Goal: Task Accomplishment & Management: Manage account settings

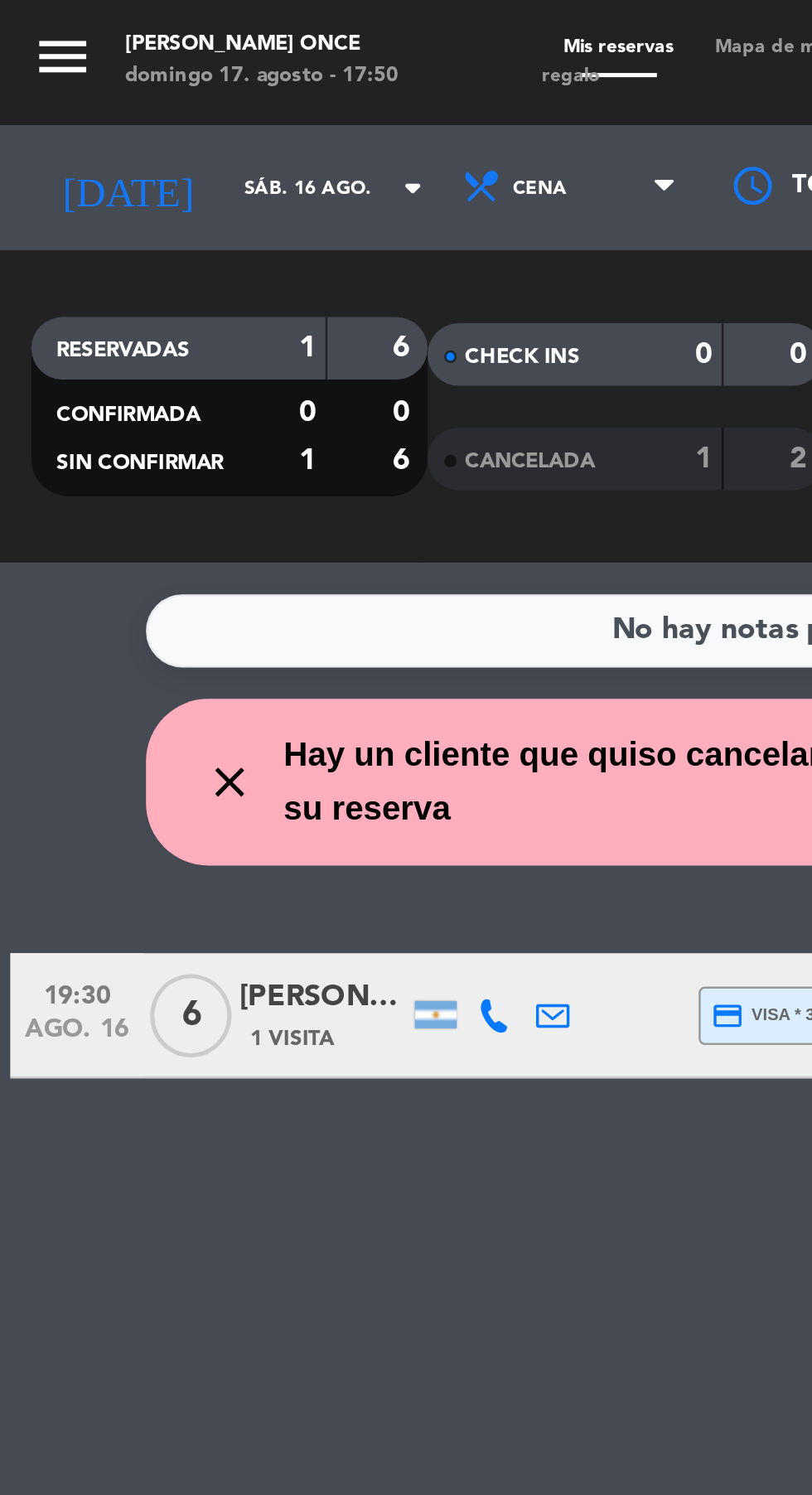
click at [89, 74] on input "sáb. 16 ago." at bounding box center [141, 75] width 104 height 26
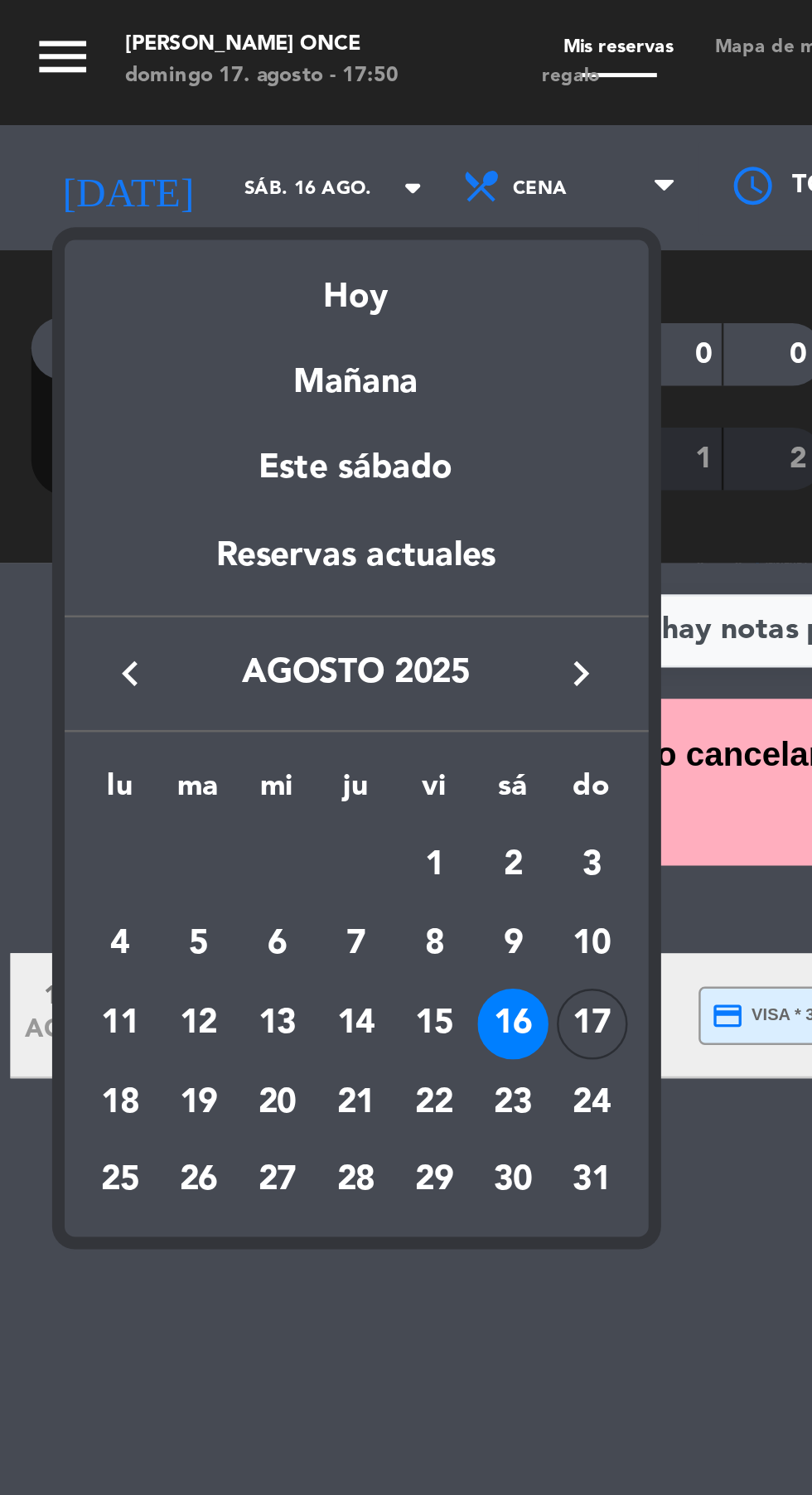
click at [234, 409] on div "17" at bounding box center [235, 407] width 28 height 28
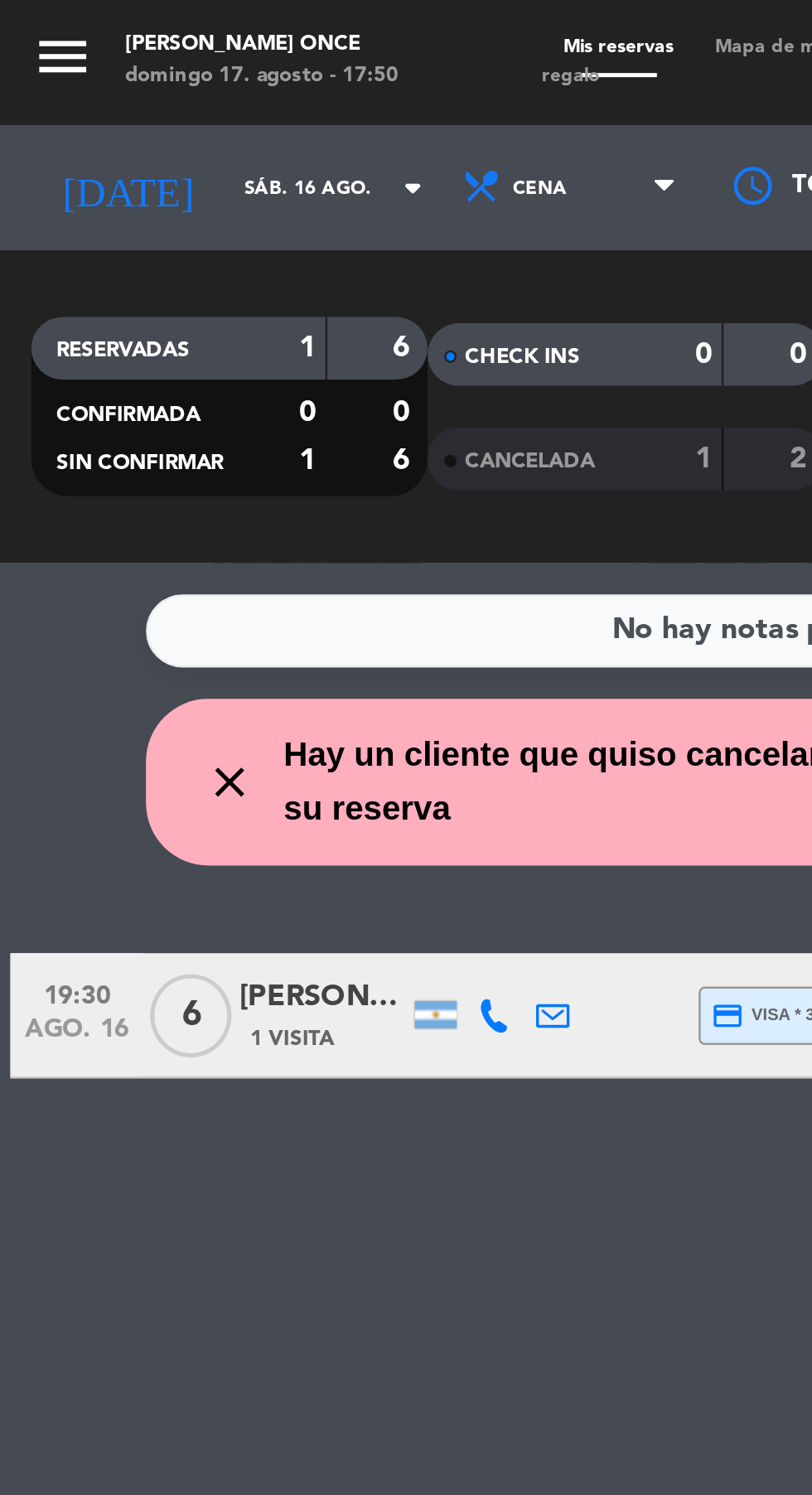
type input "dom. 17 ago."
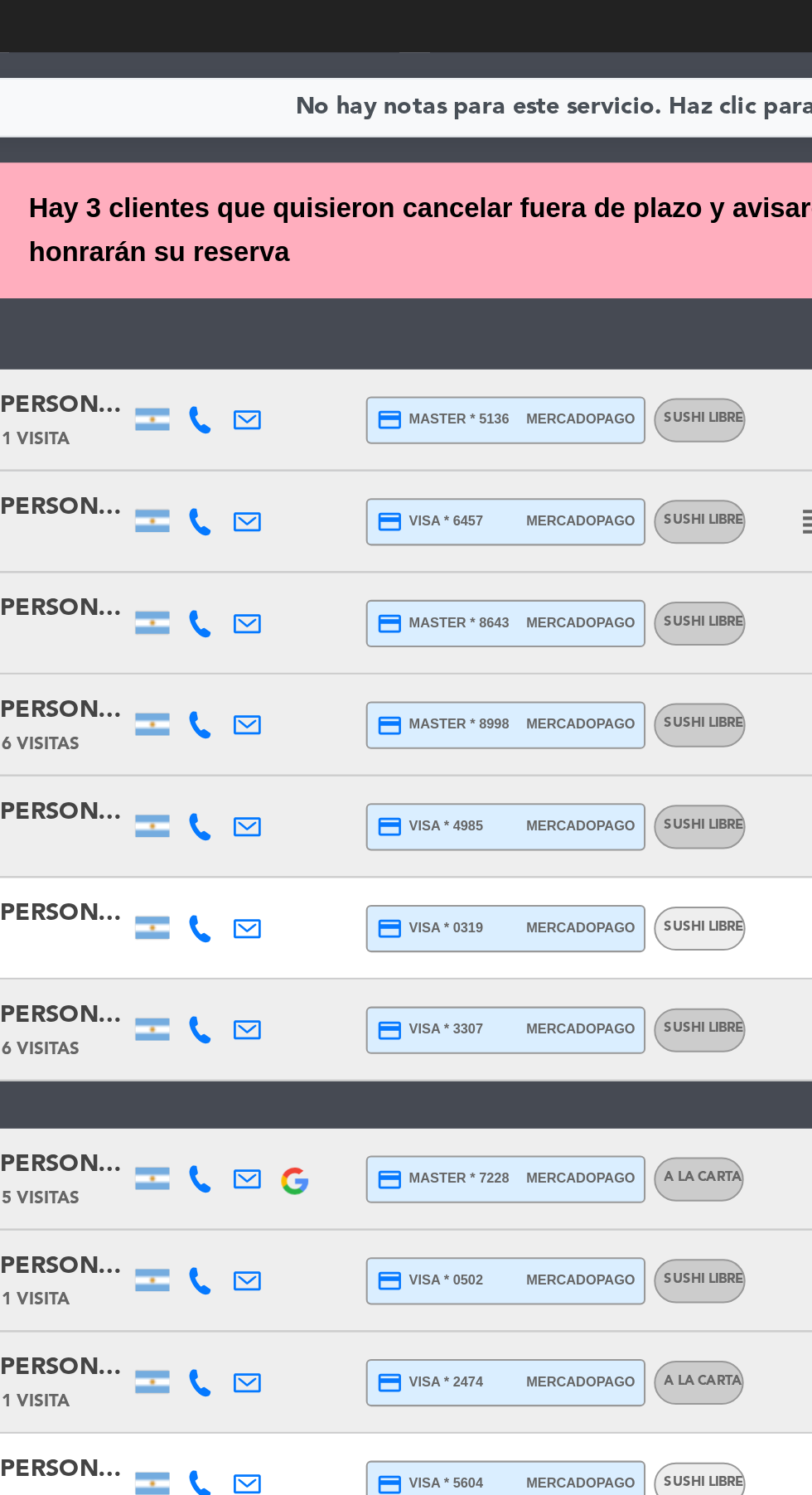
click at [195, 399] on icon at bounding box center [196, 403] width 13 height 13
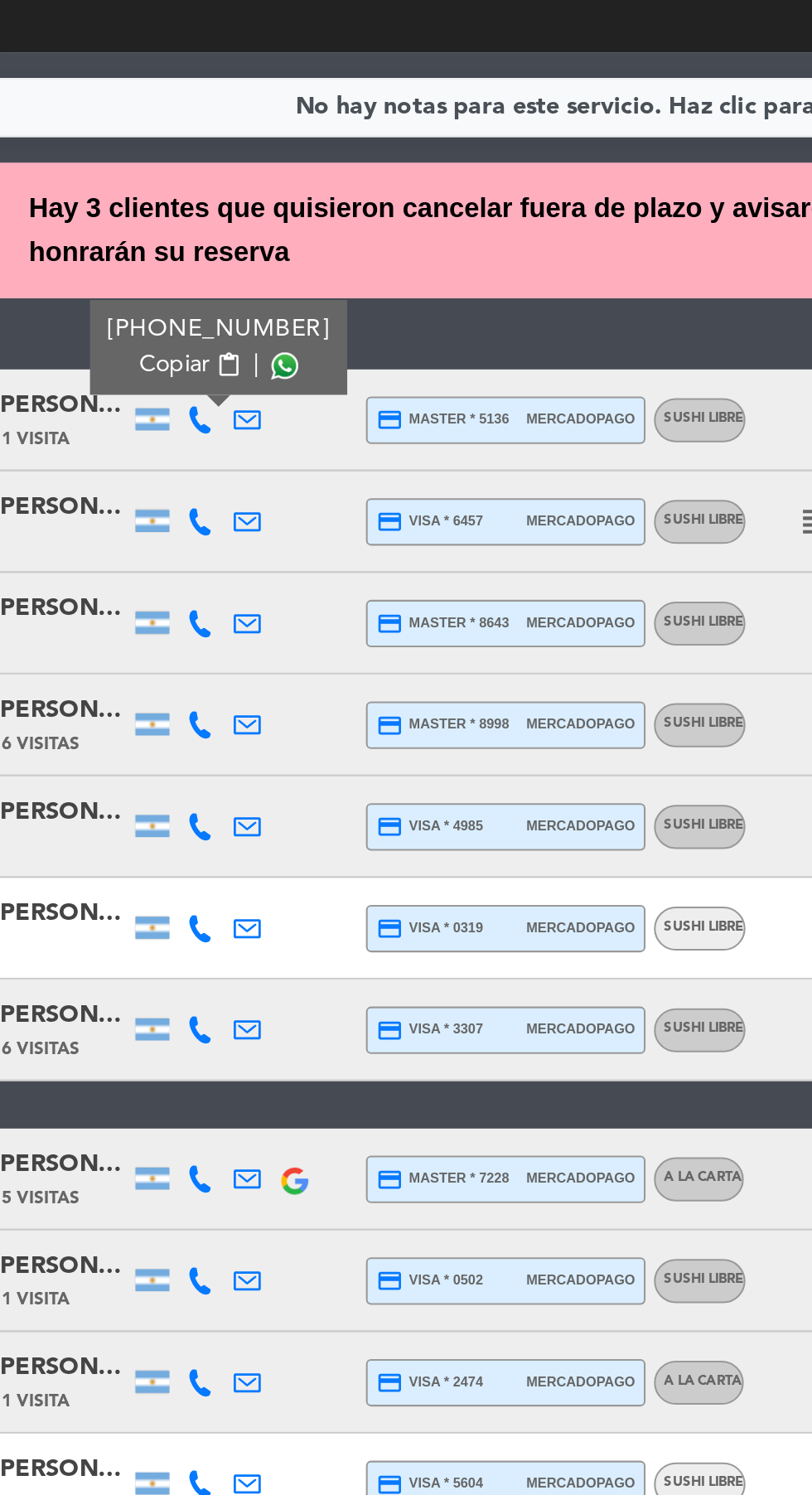
click at [231, 378] on span at bounding box center [237, 377] width 13 height 13
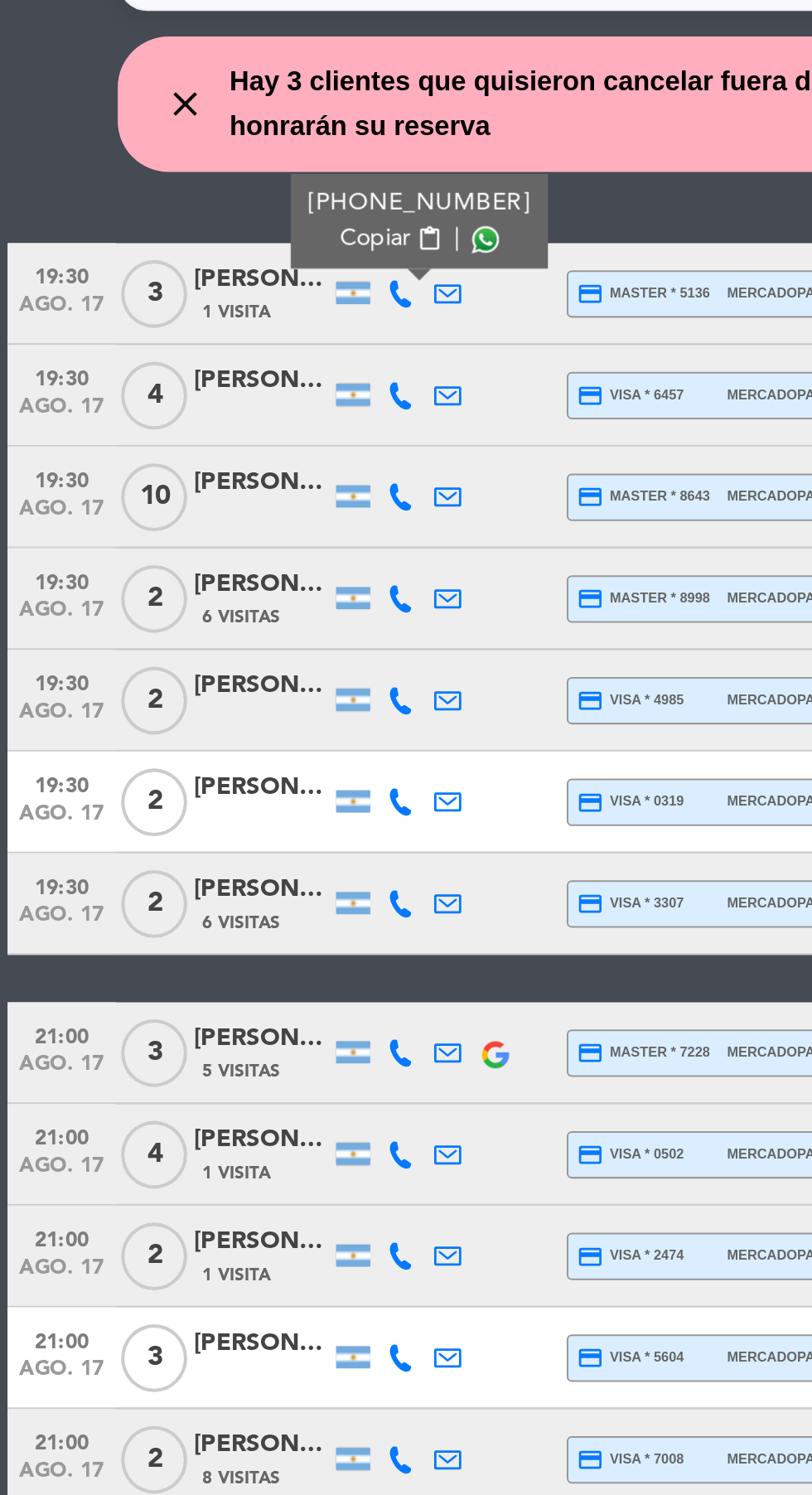
click at [196, 452] on icon at bounding box center [196, 453] width 13 height 13
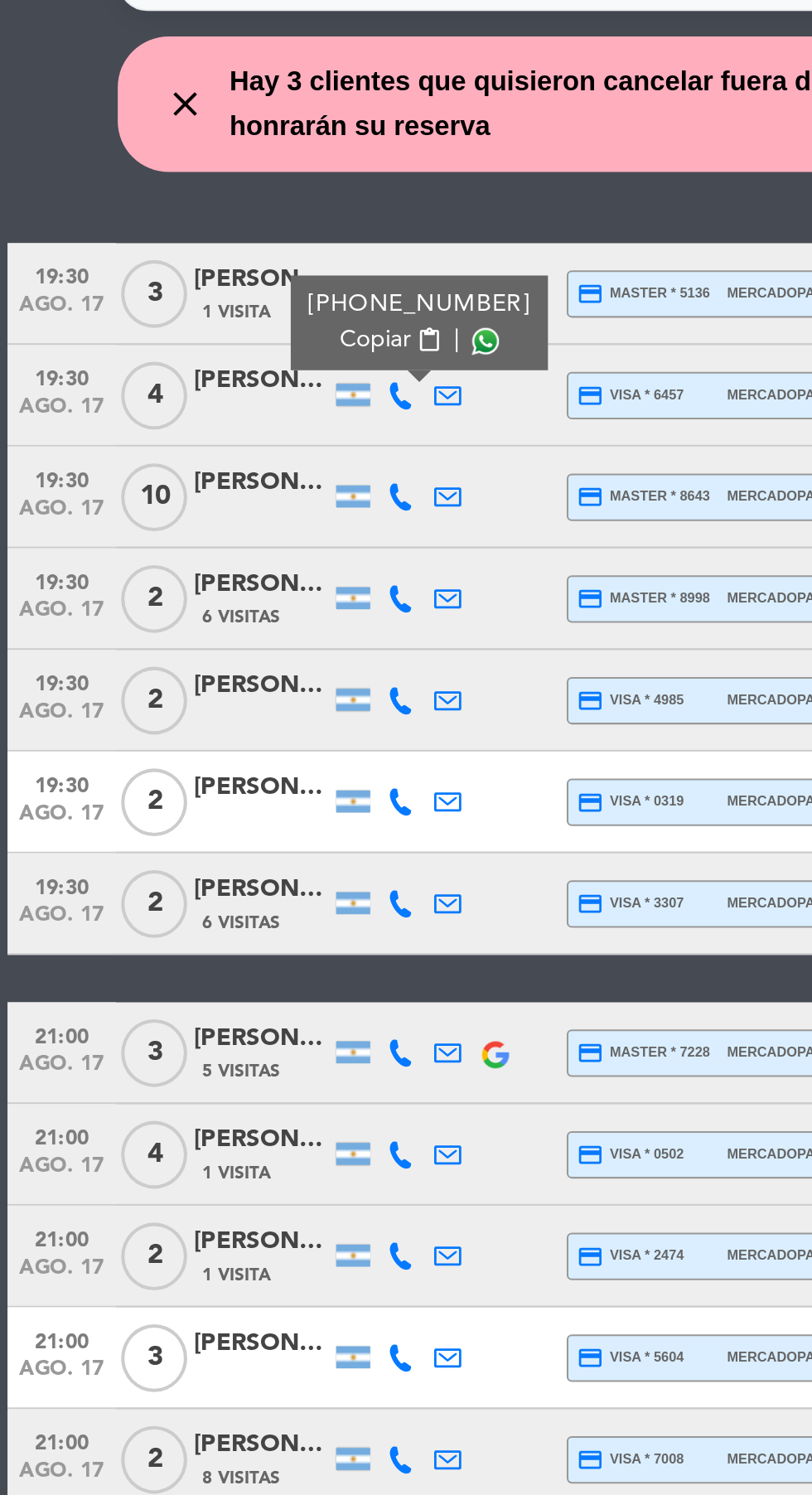
click at [232, 427] on span at bounding box center [237, 426] width 13 height 13
click at [199, 507] on icon at bounding box center [196, 503] width 13 height 13
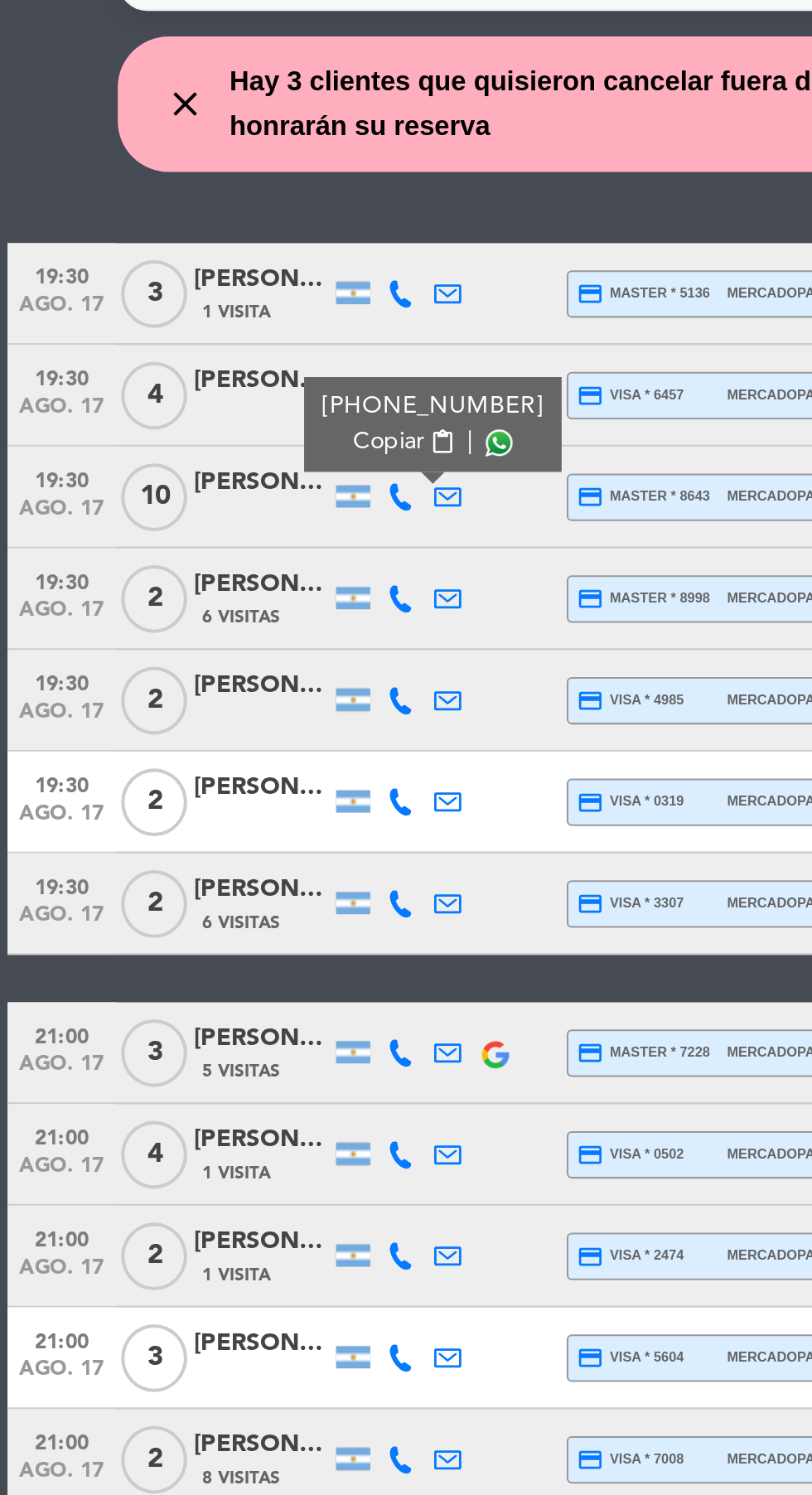
click at [237, 476] on span at bounding box center [244, 476] width 13 height 13
click at [198, 549] on icon at bounding box center [196, 552] width 13 height 13
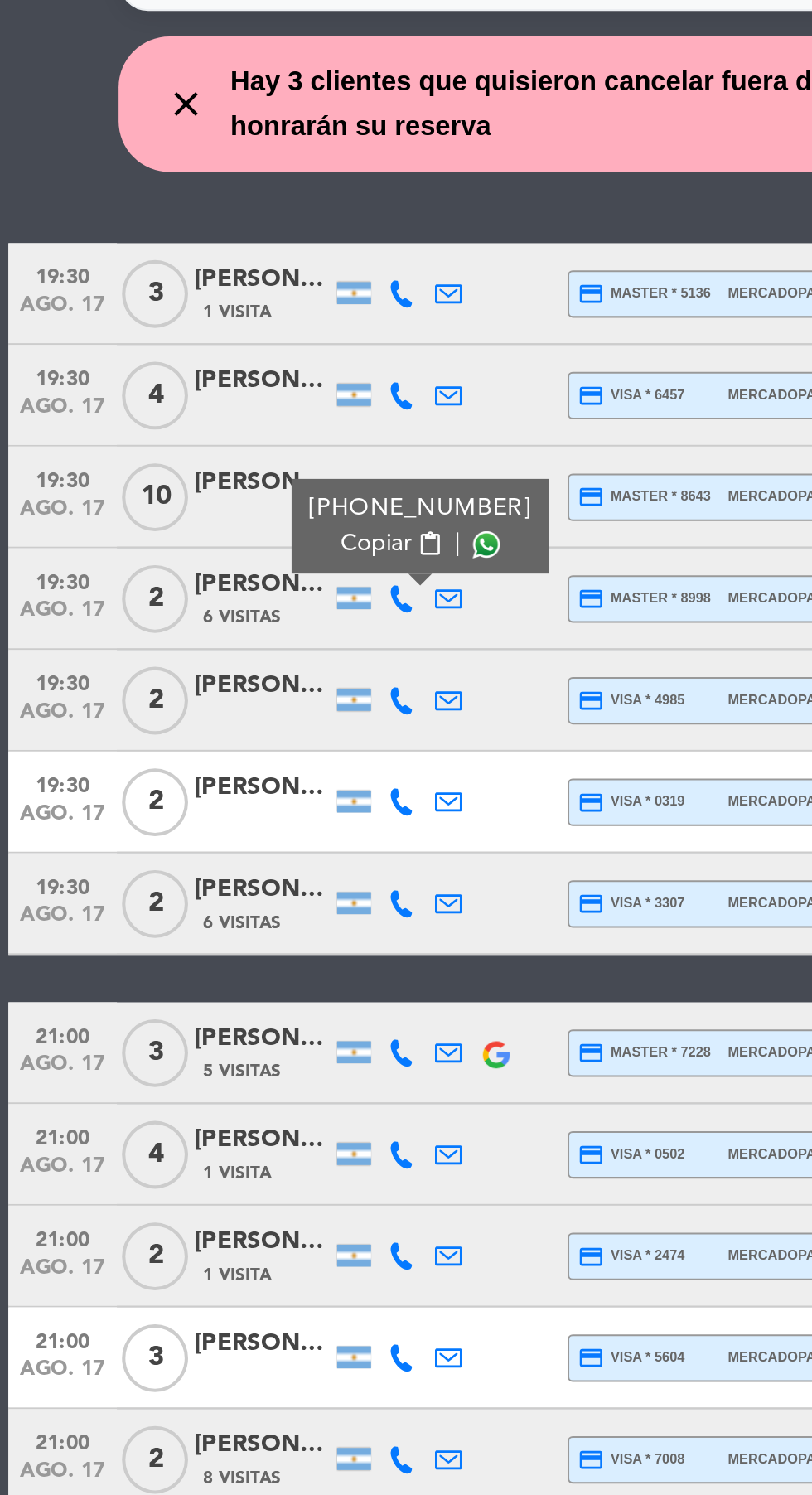
click at [233, 531] on span at bounding box center [237, 526] width 13 height 13
click at [193, 403] on icon at bounding box center [196, 403] width 13 height 13
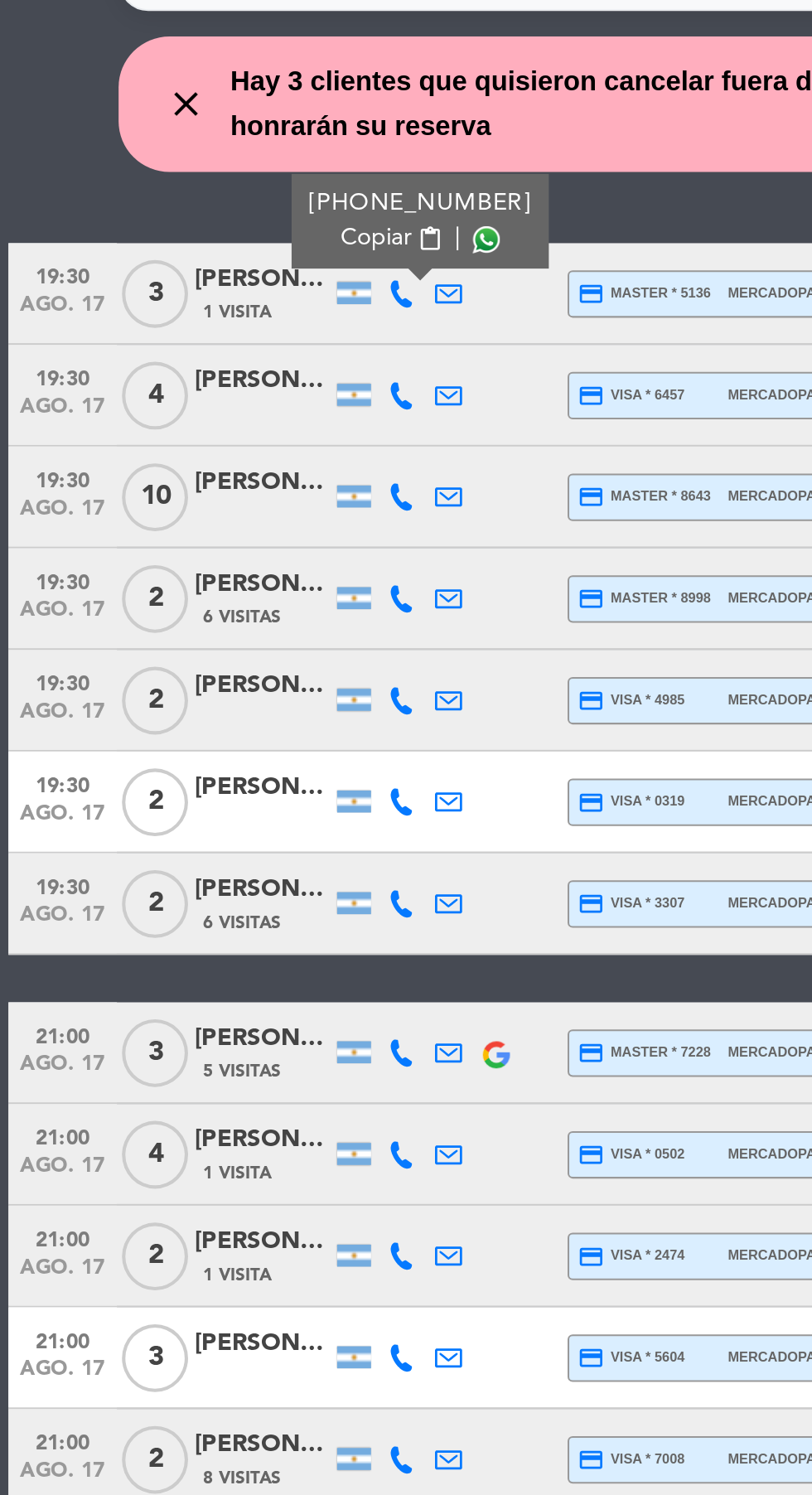
click at [231, 380] on span at bounding box center [237, 377] width 13 height 13
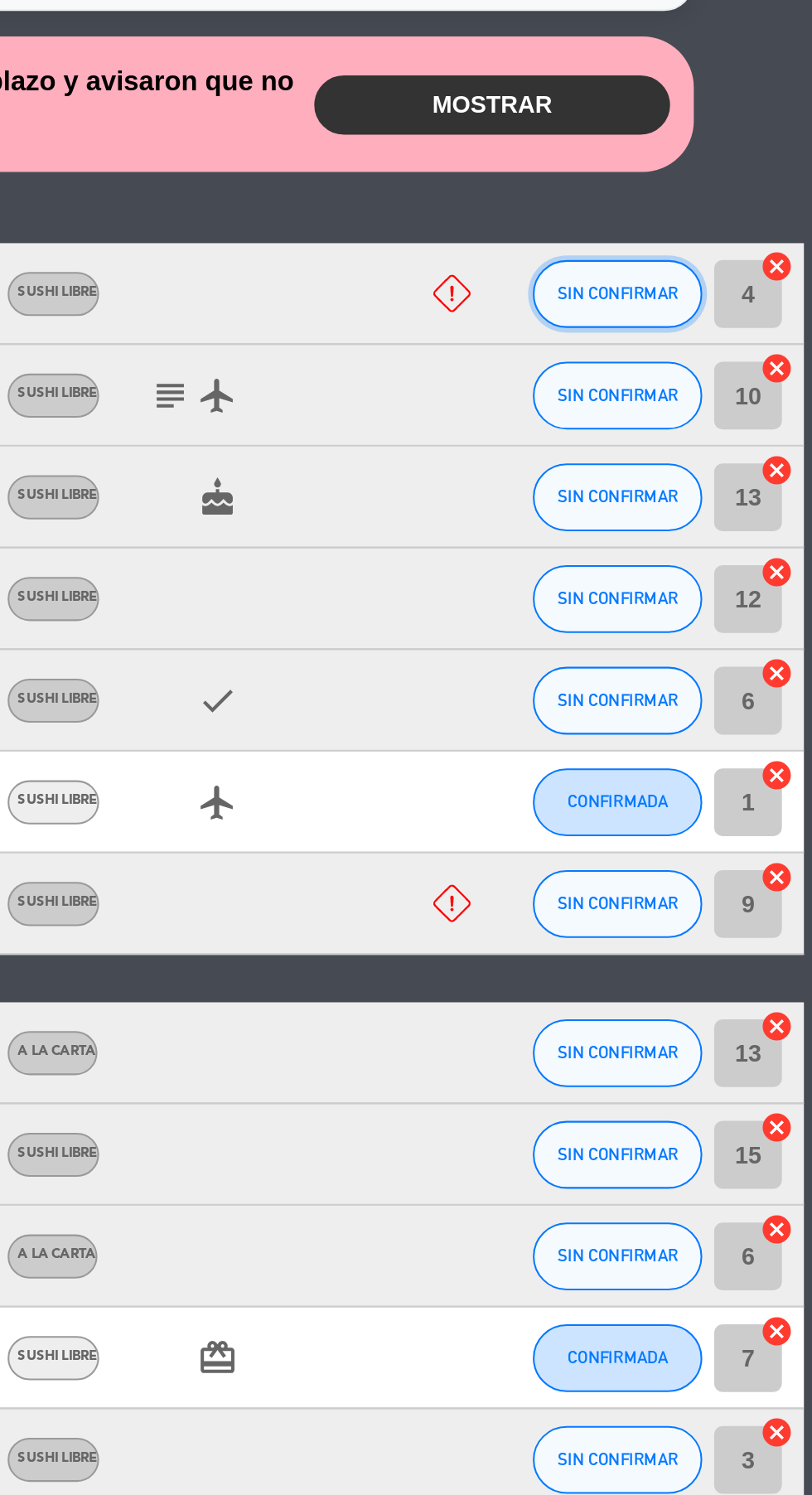
click at [712, 403] on span "SIN CONFIRMAR" at bounding box center [717, 403] width 58 height 9
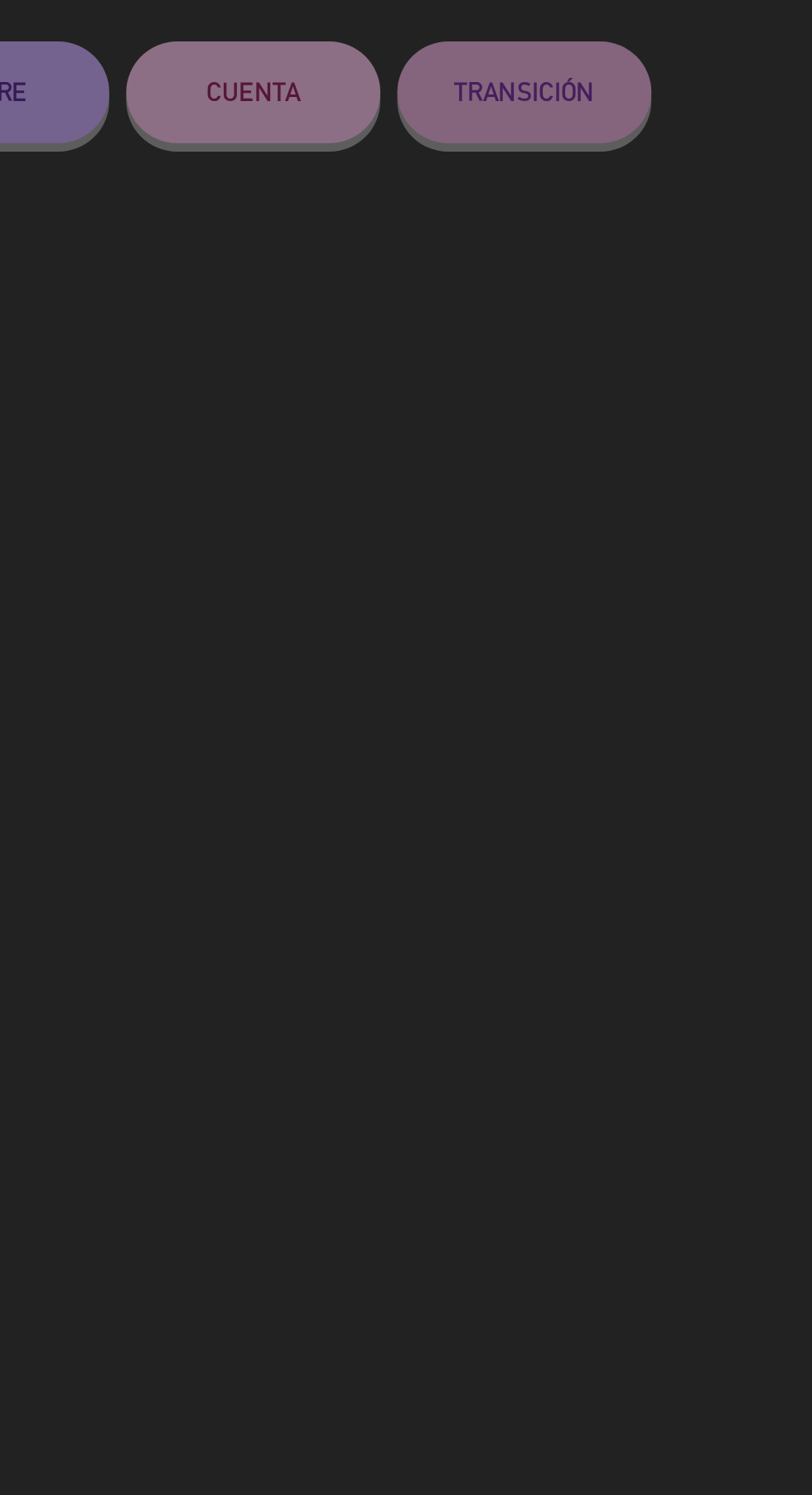
click at [706, 786] on div "Cancelar NO-SHOW CONFIRMAR SERVIR DEMORADA ARRIBADA PARCIAL ARRIBADA SENTADA PA…" at bounding box center [406, 805] width 678 height 1380
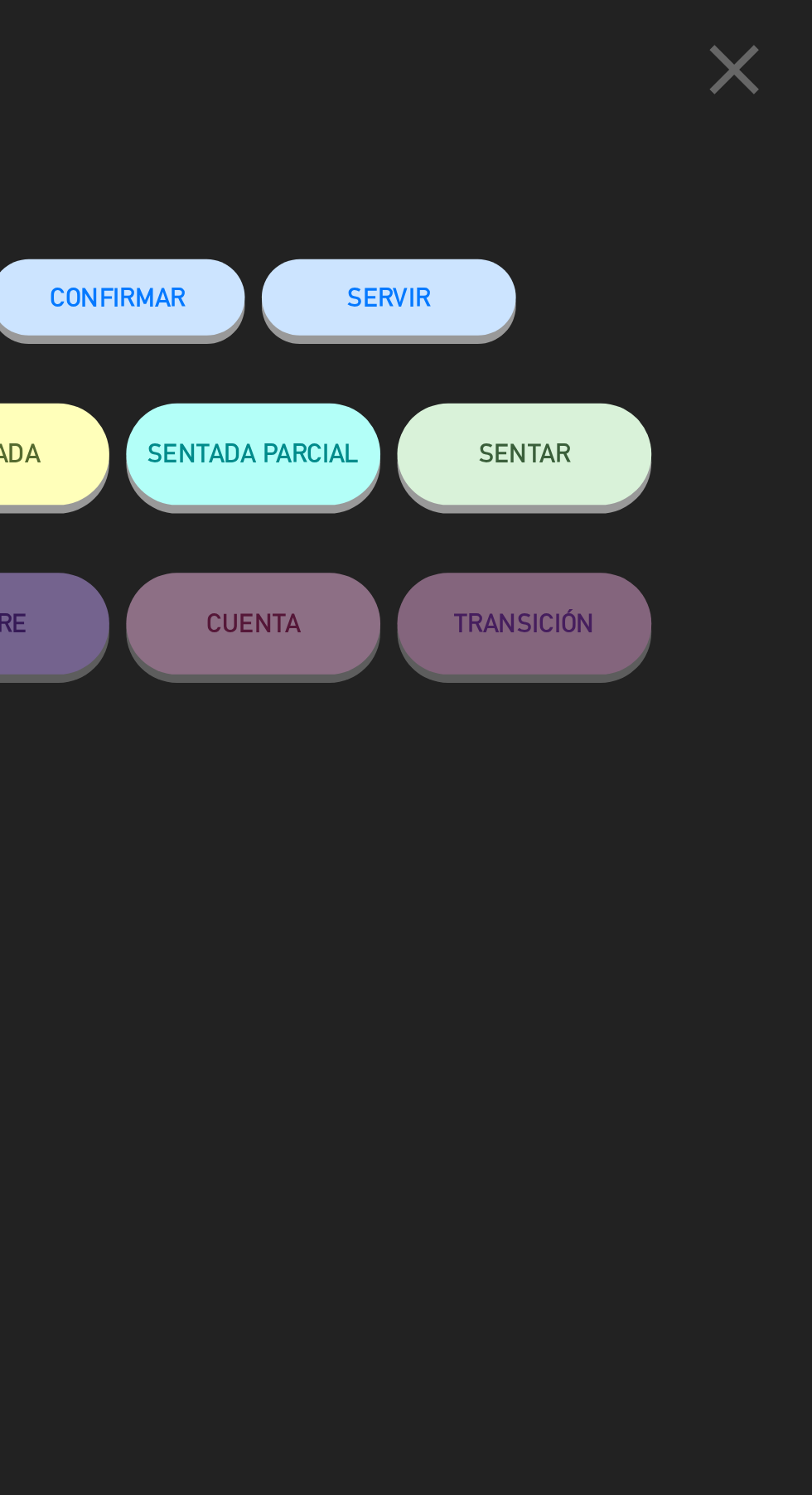
click at [776, 40] on icon "close" at bounding box center [774, 34] width 41 height 41
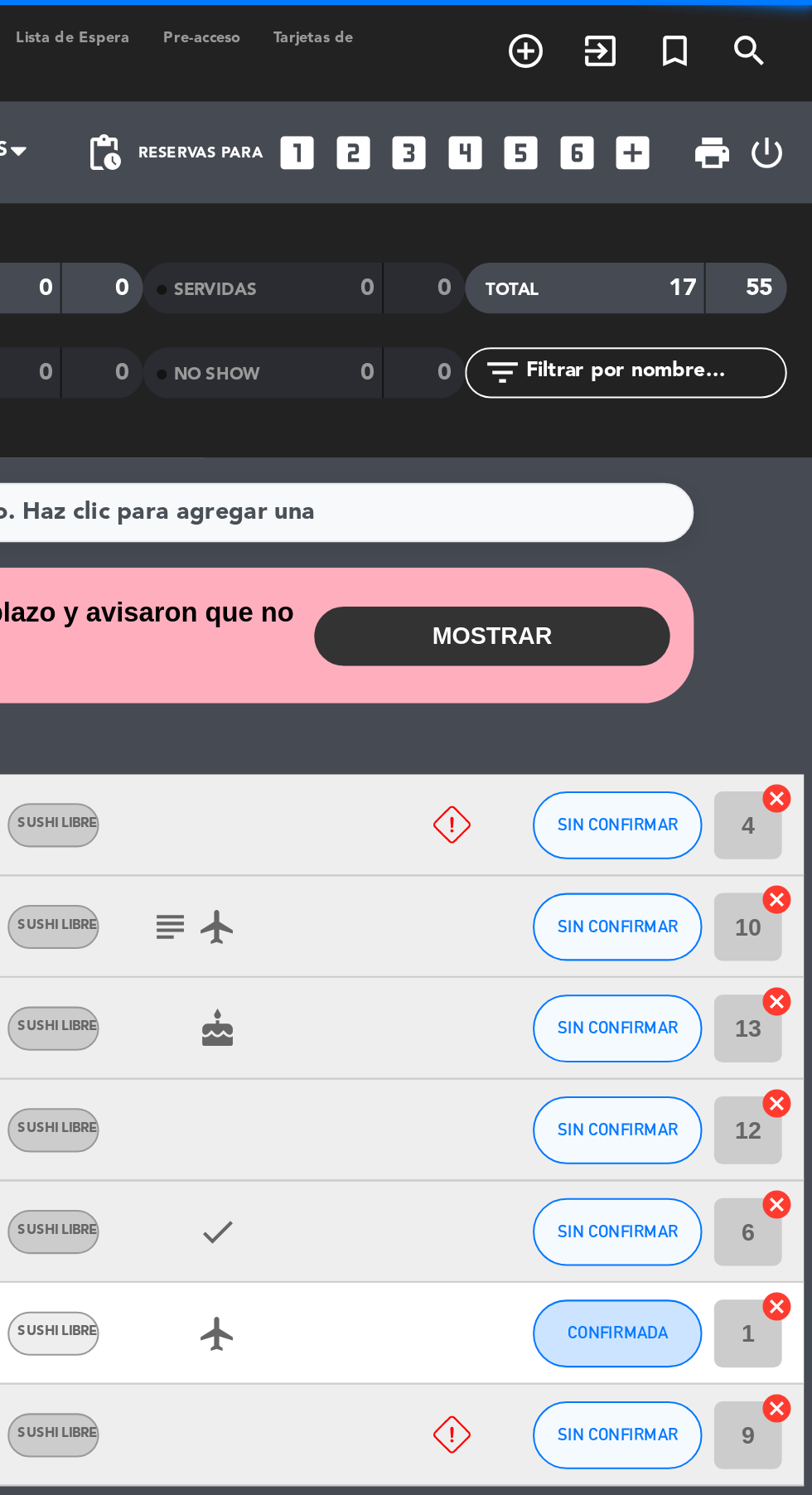
click at [680, 318] on button "MOSTRAR" at bounding box center [656, 311] width 174 height 29
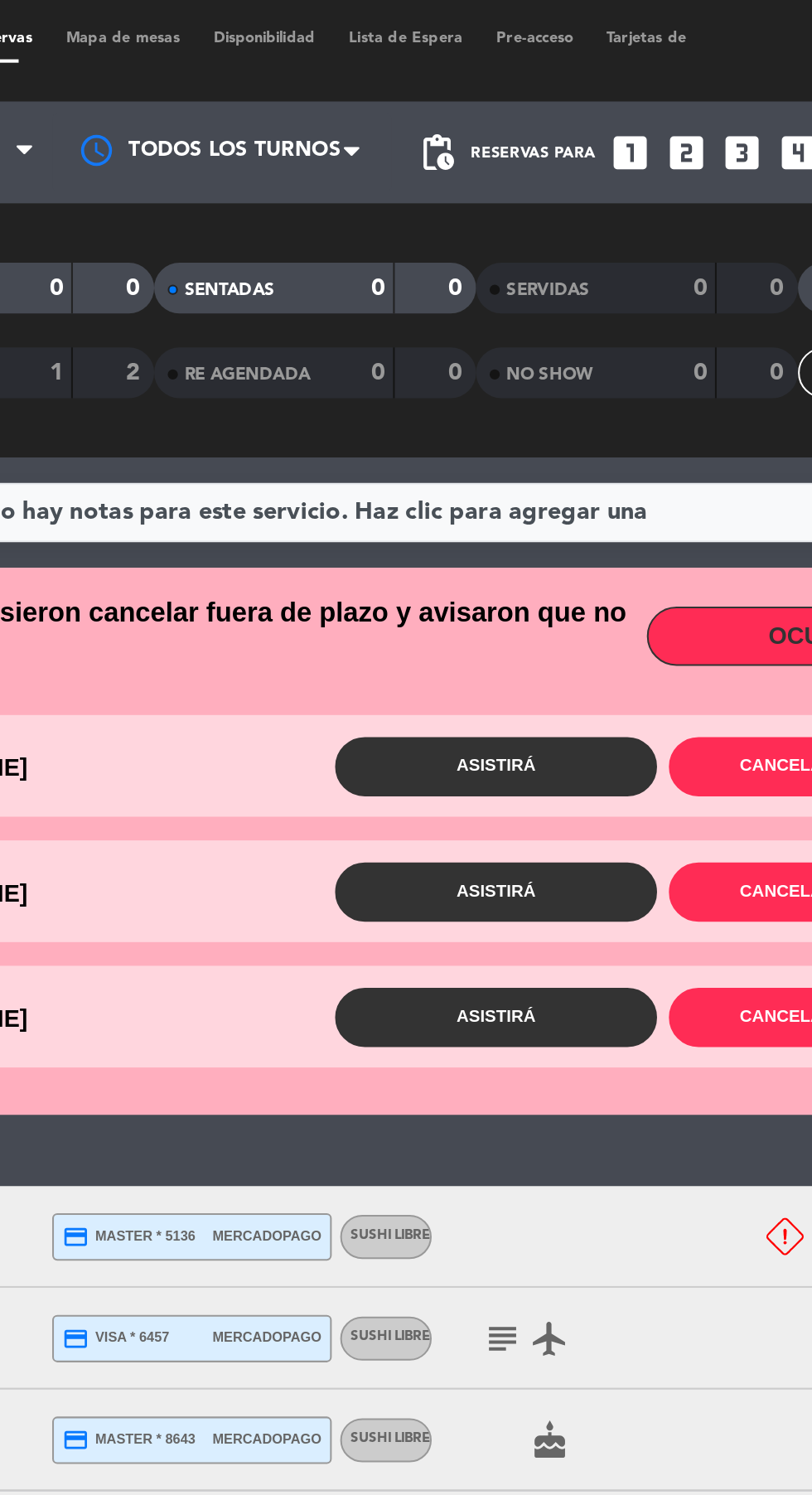
click at [513, 378] on button "Asistirá" at bounding box center [495, 375] width 157 height 29
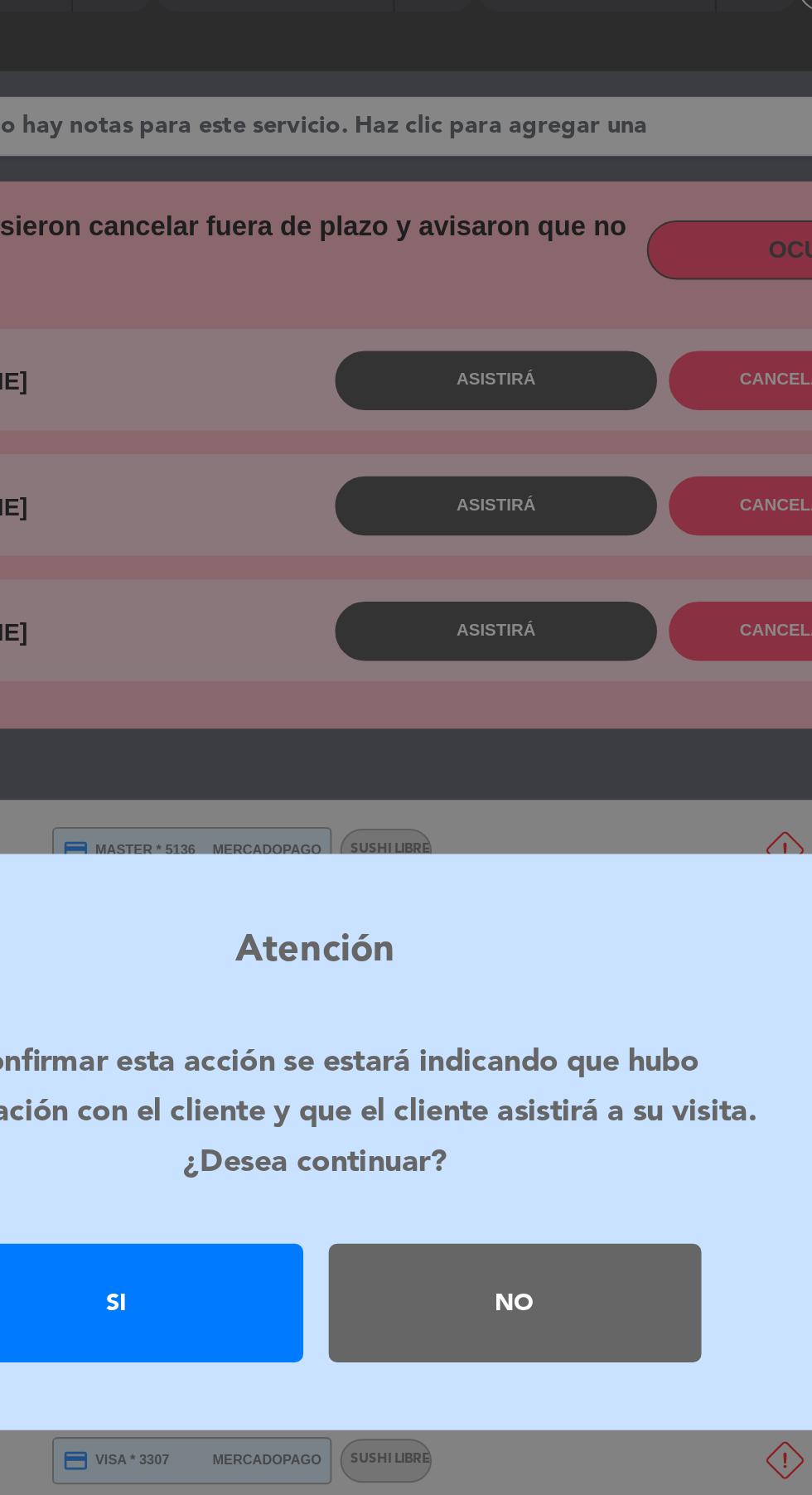
click at [335, 855] on div "Si" at bounding box center [308, 826] width 183 height 58
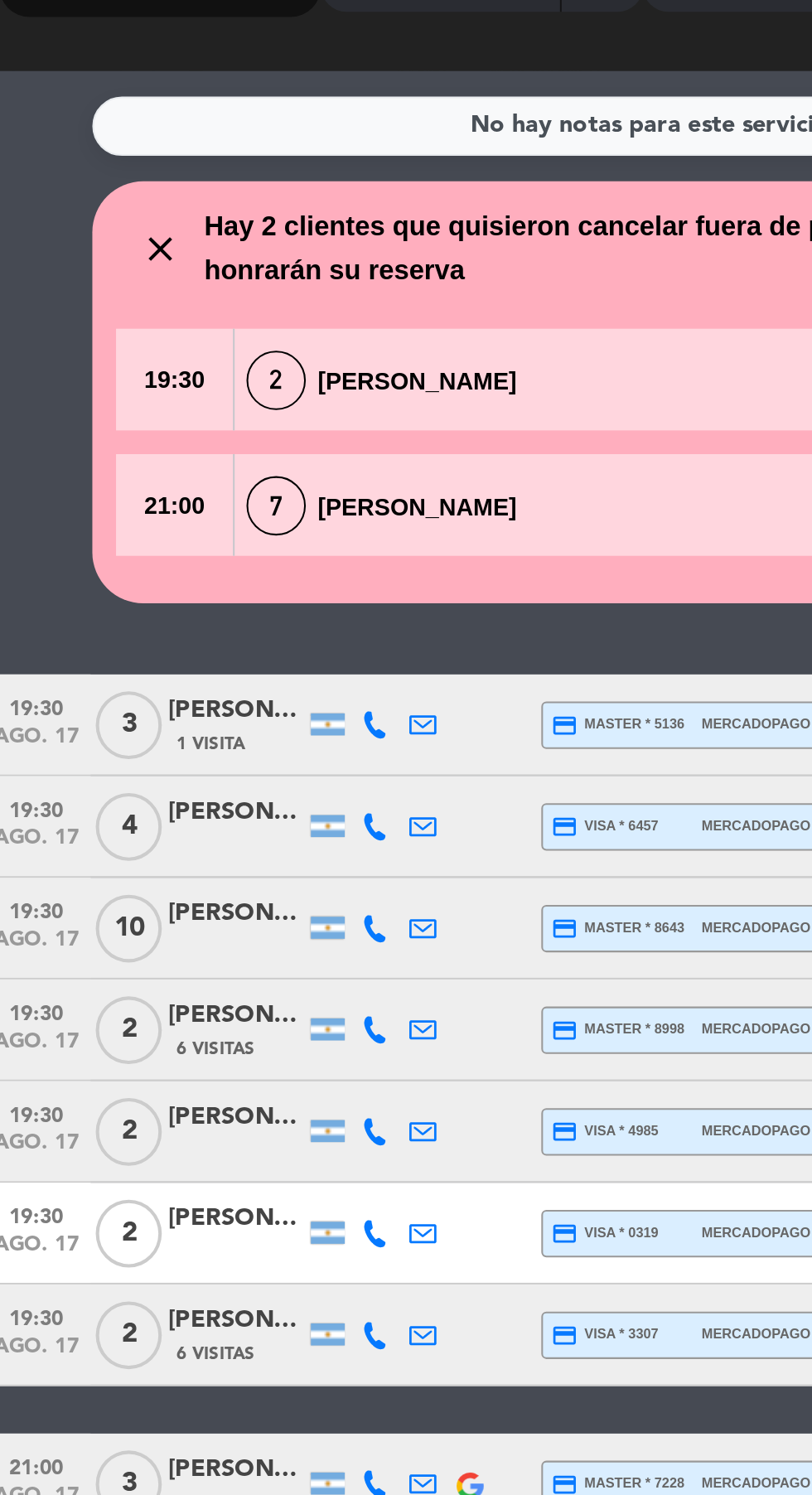
click at [199, 695] on icon at bounding box center [196, 693] width 13 height 13
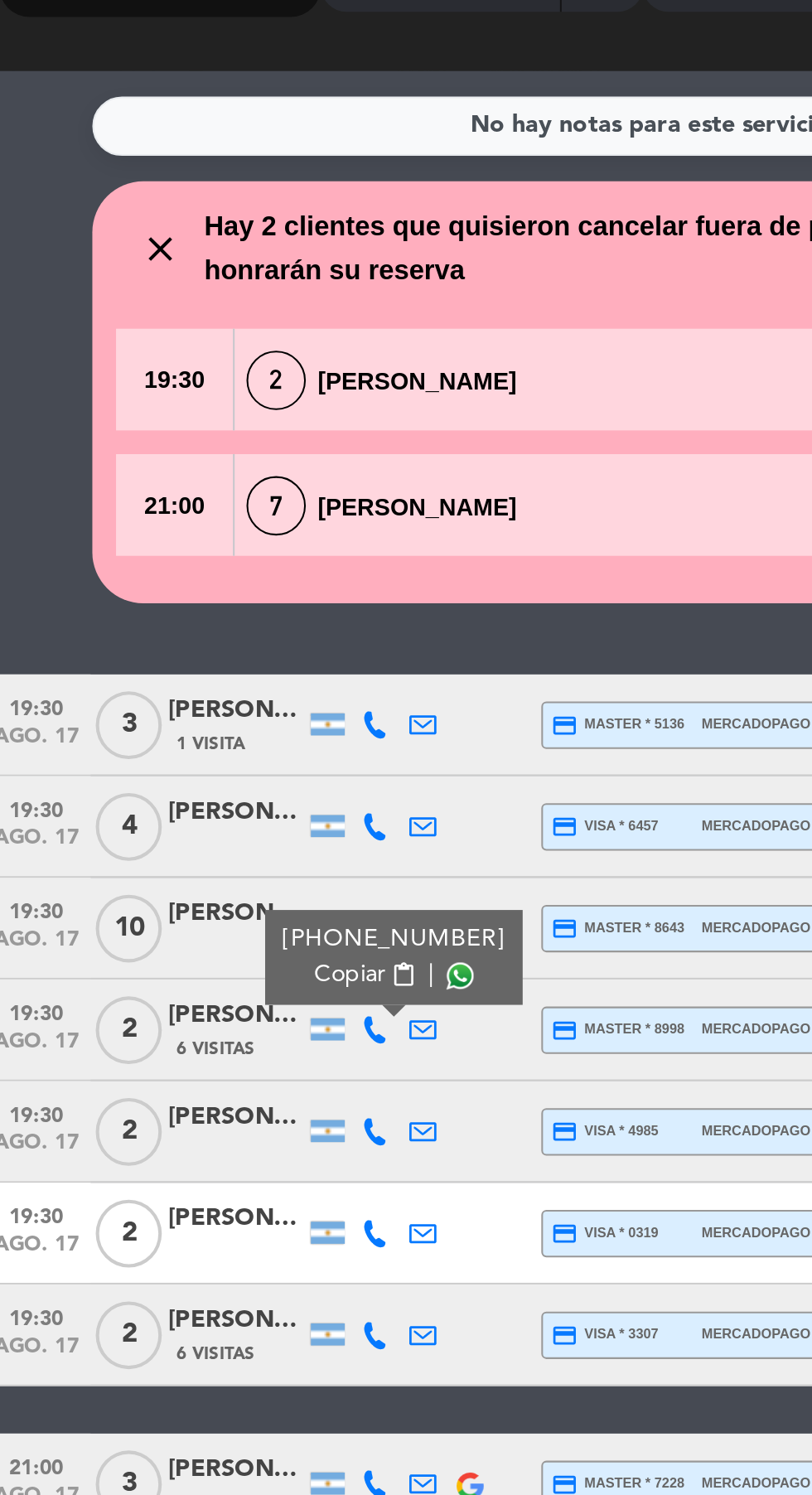
click at [231, 666] on span at bounding box center [237, 667] width 13 height 13
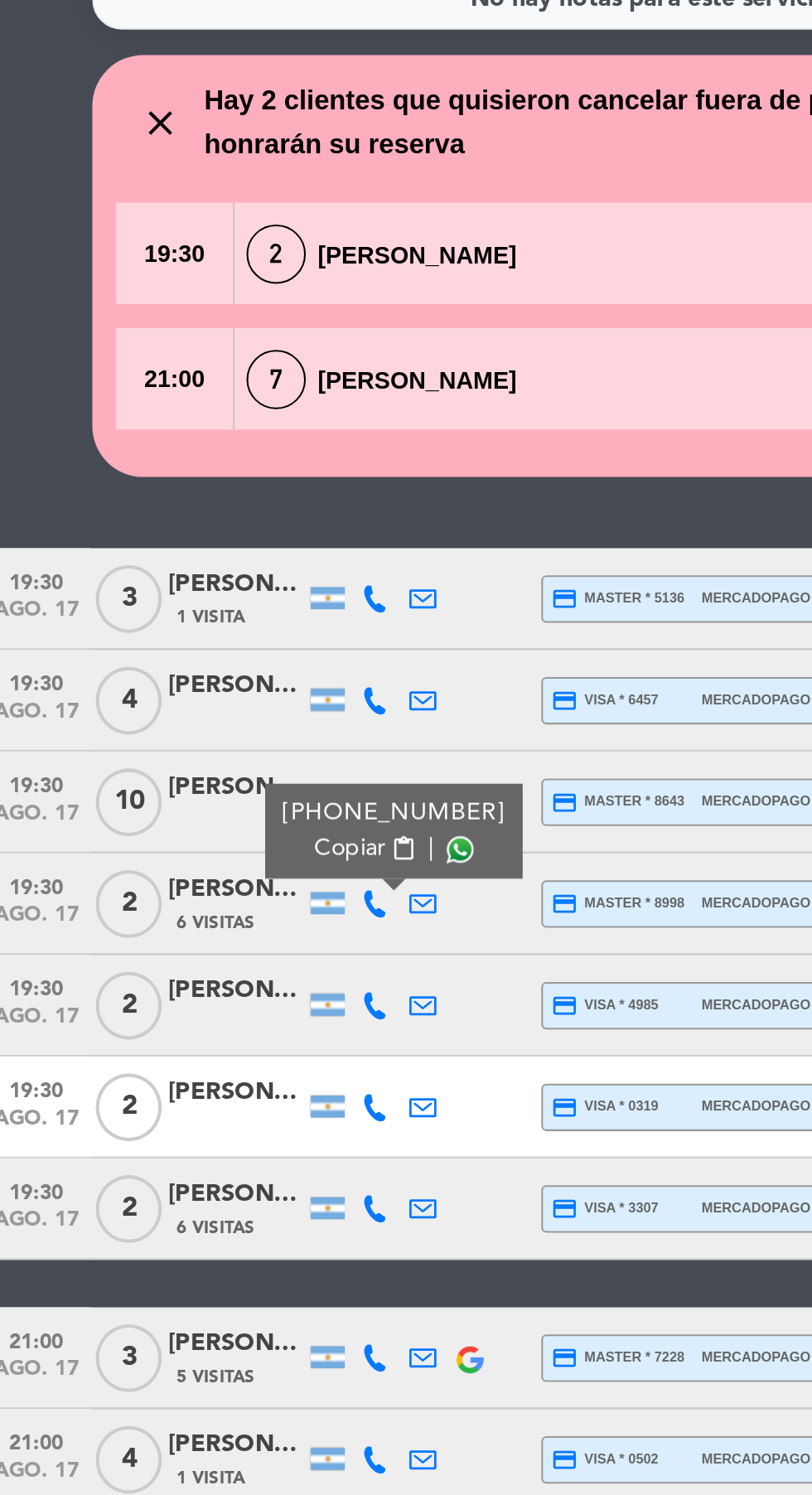
click at [201, 748] on icon at bounding box center [196, 742] width 13 height 13
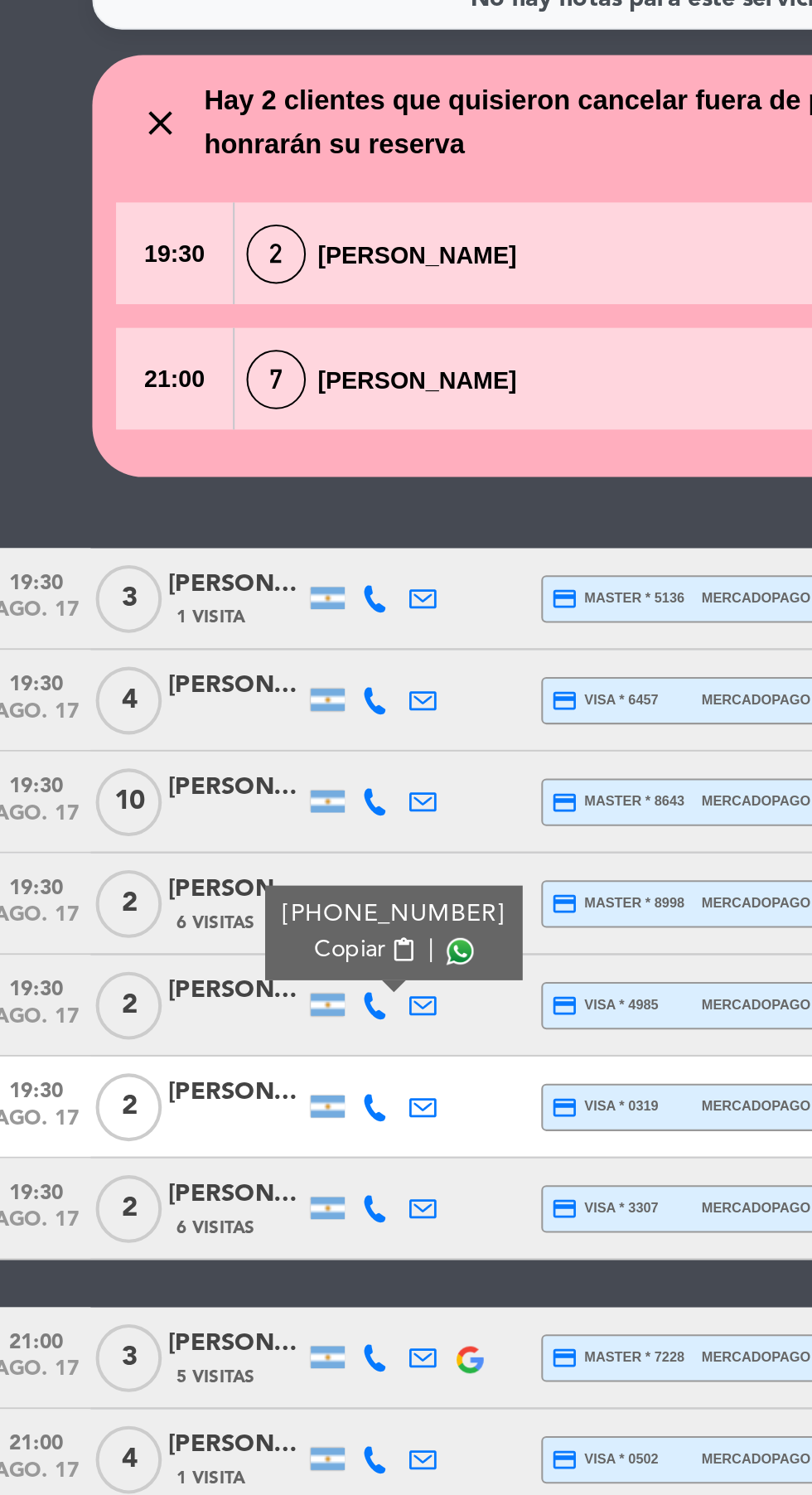
click at [231, 720] on span at bounding box center [237, 716] width 13 height 13
click at [192, 795] on icon at bounding box center [196, 792] width 13 height 13
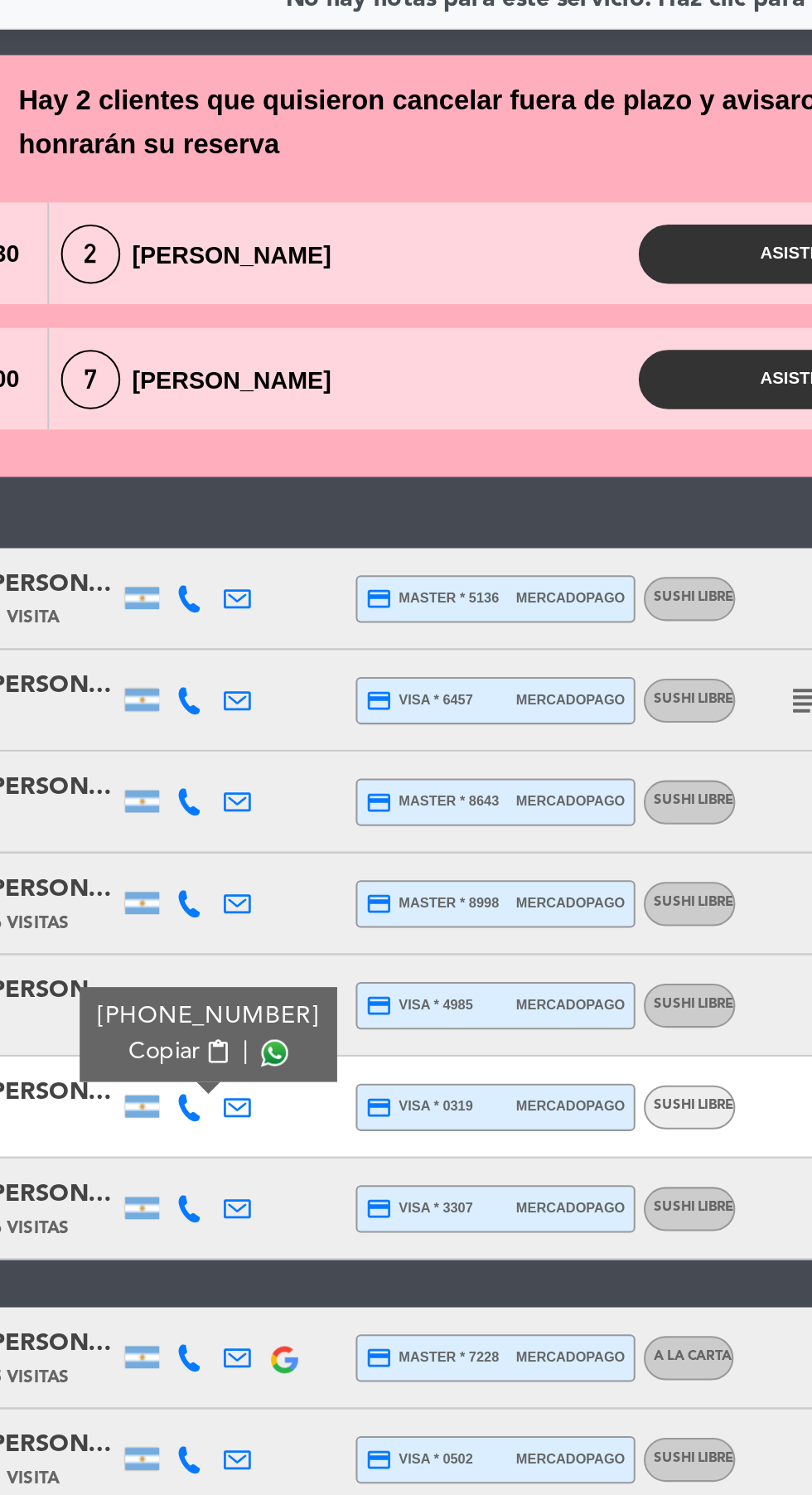
click at [232, 765] on span at bounding box center [237, 765] width 13 height 13
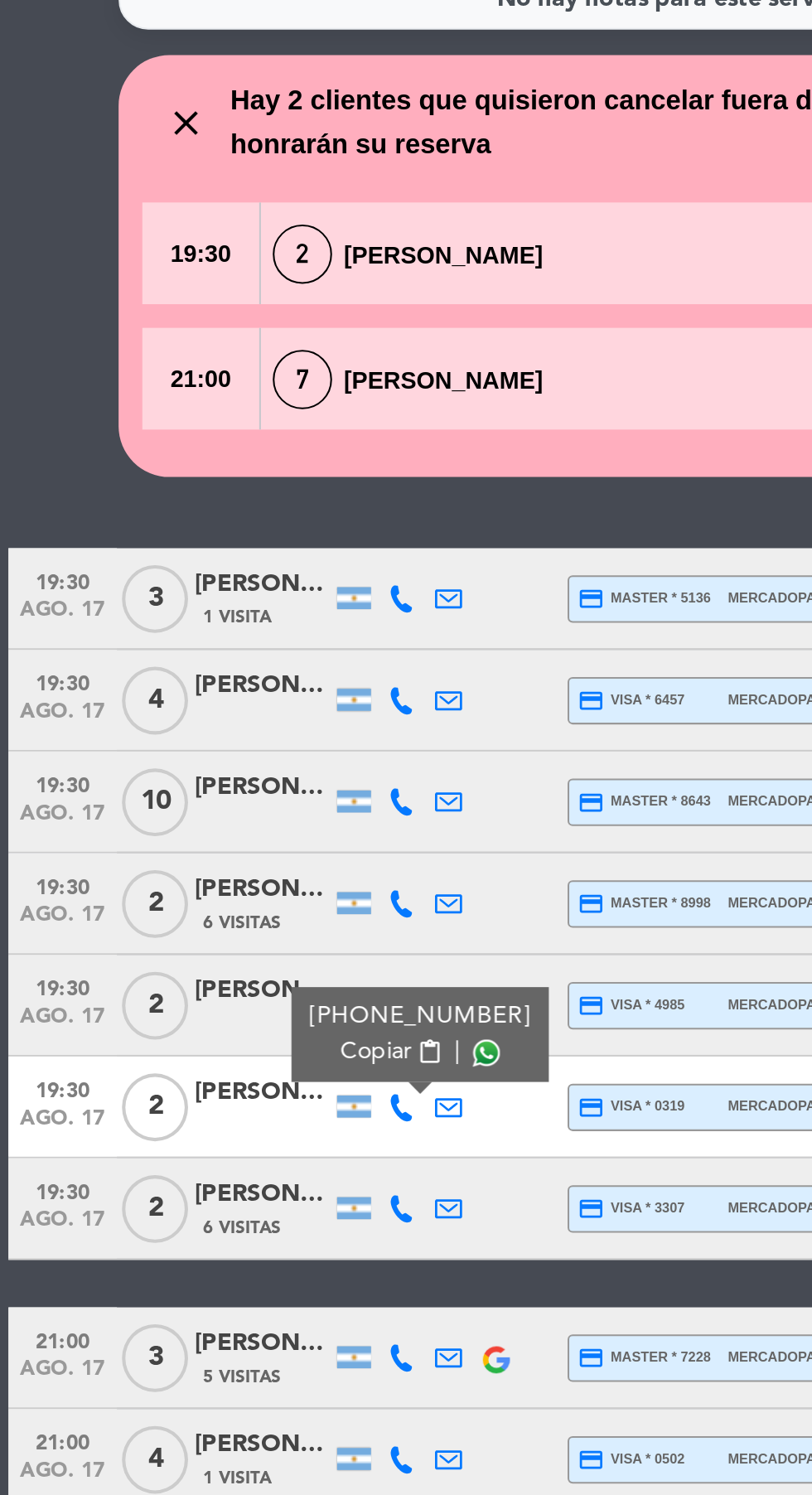
click at [176, 841] on div at bounding box center [173, 842] width 16 height 11
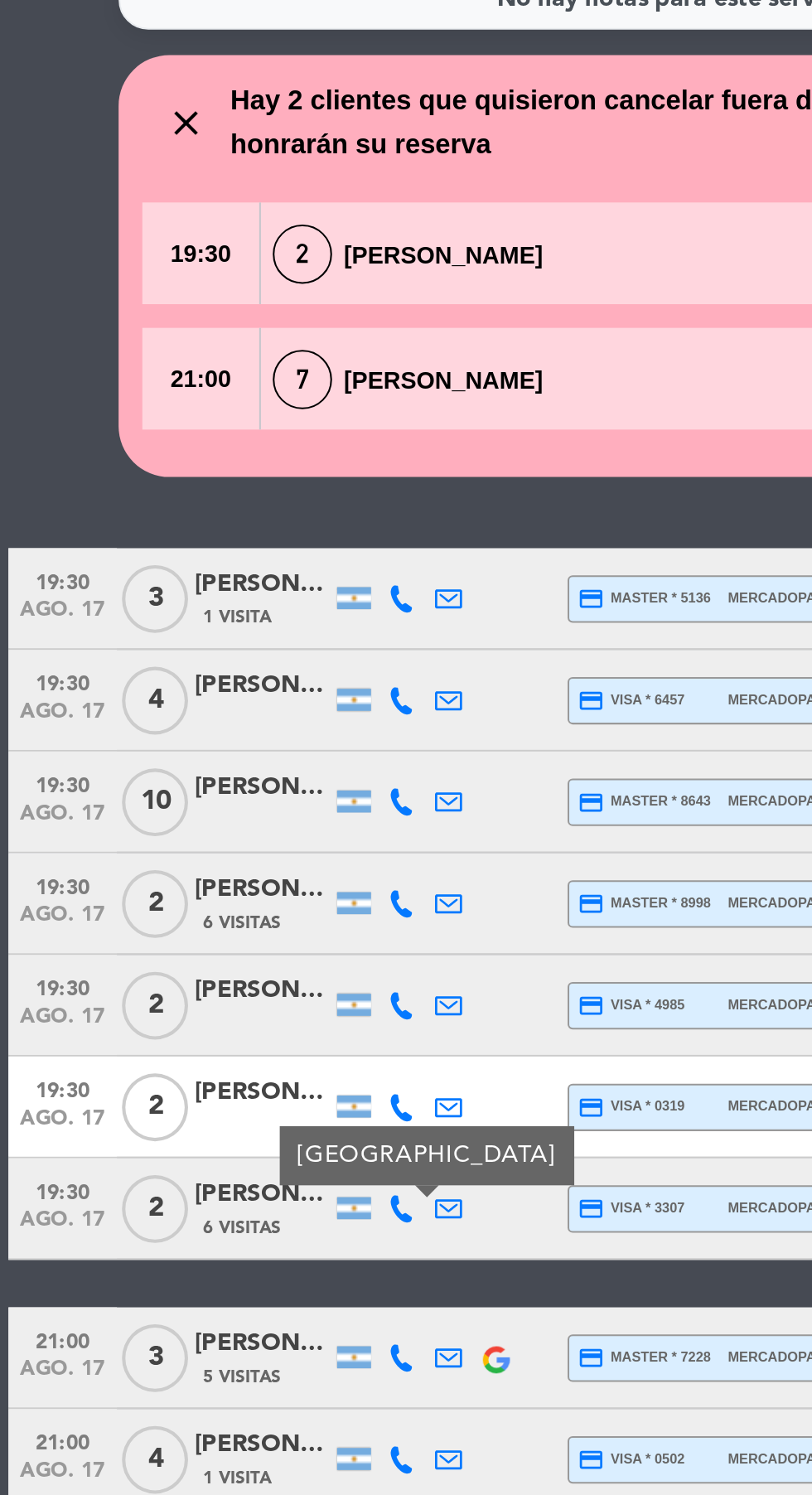
click at [198, 842] on icon at bounding box center [196, 842] width 13 height 13
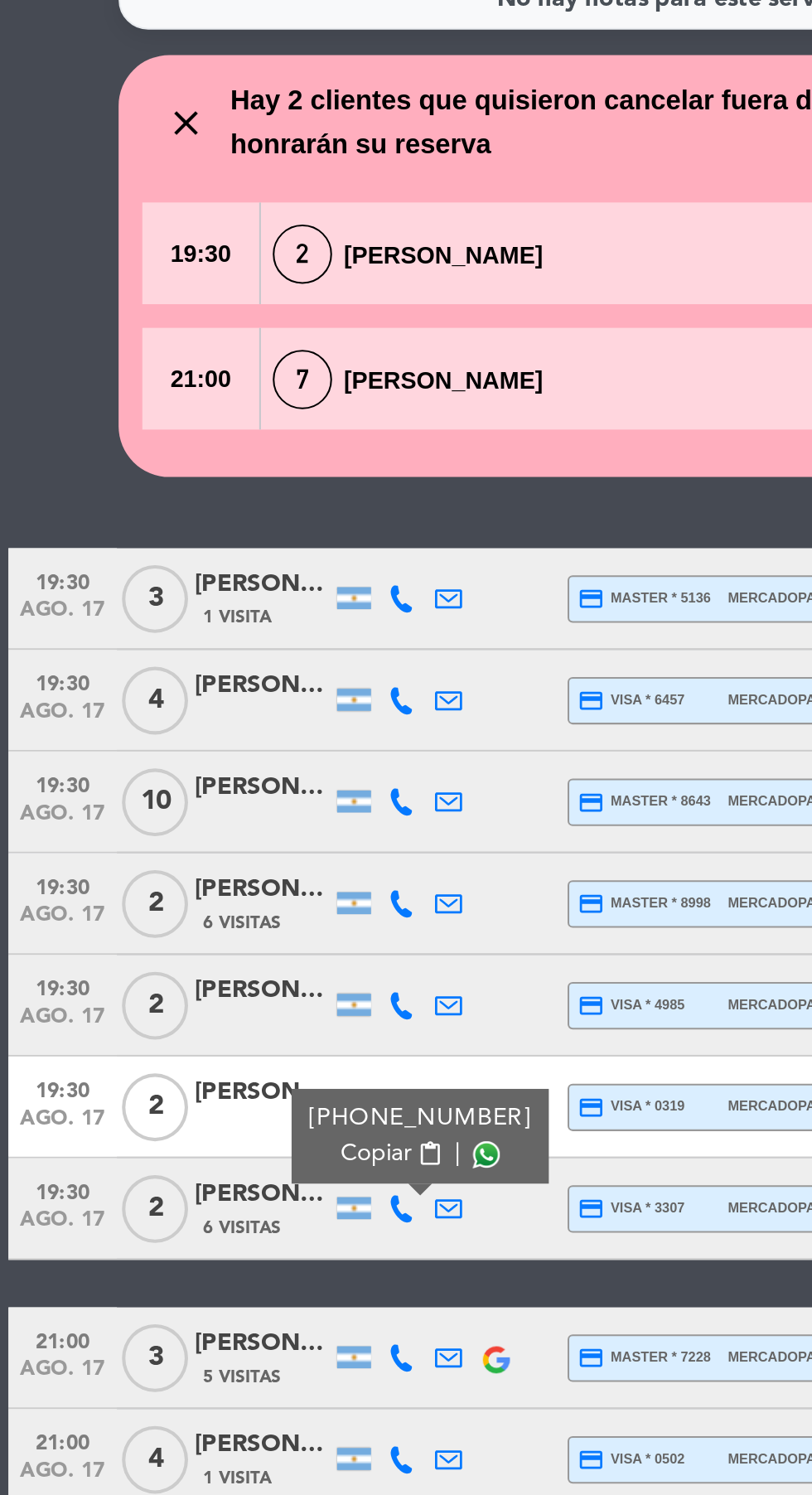
click at [232, 819] on span at bounding box center [237, 815] width 13 height 13
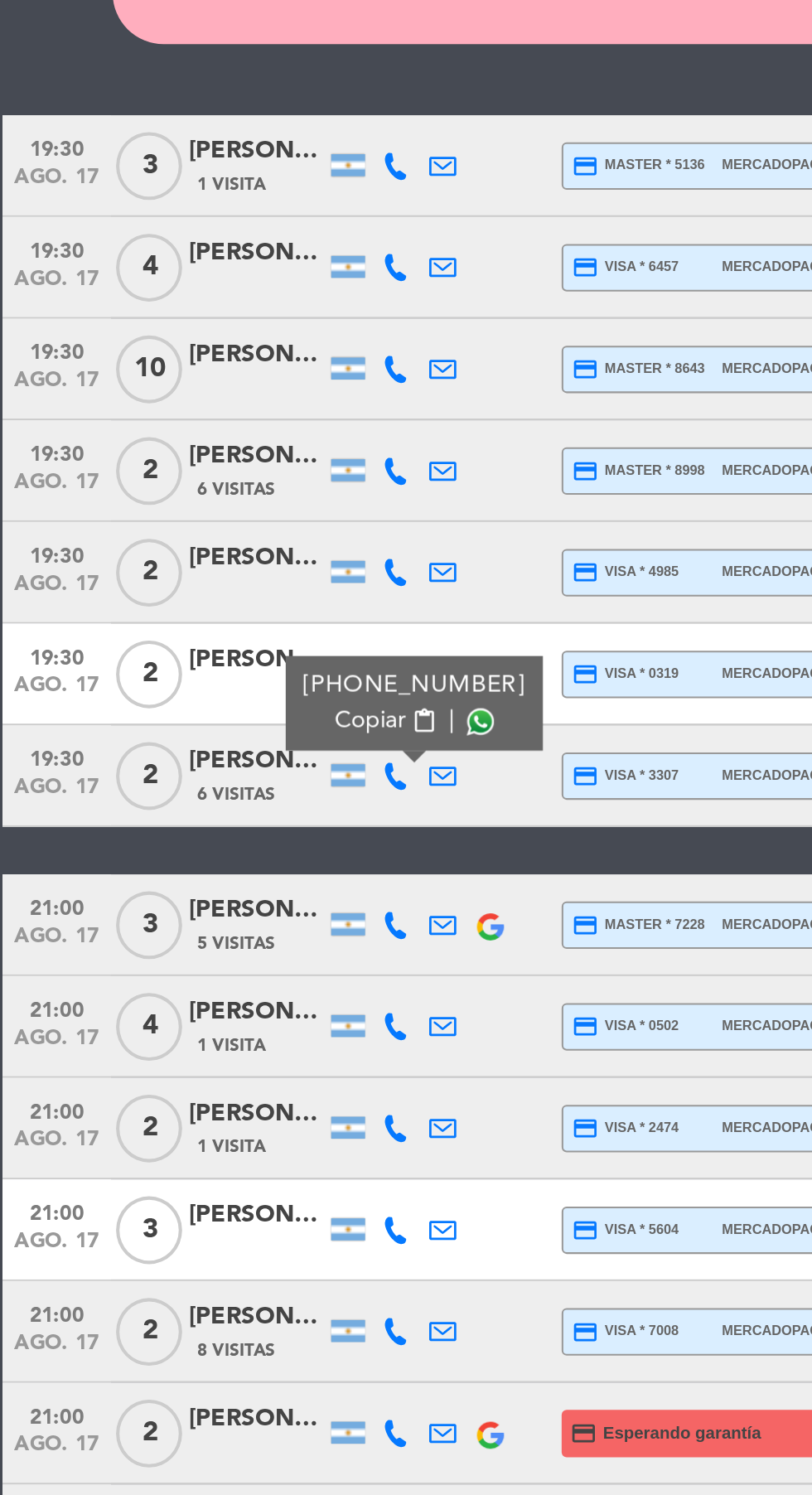
click at [200, 920] on icon at bounding box center [196, 915] width 13 height 13
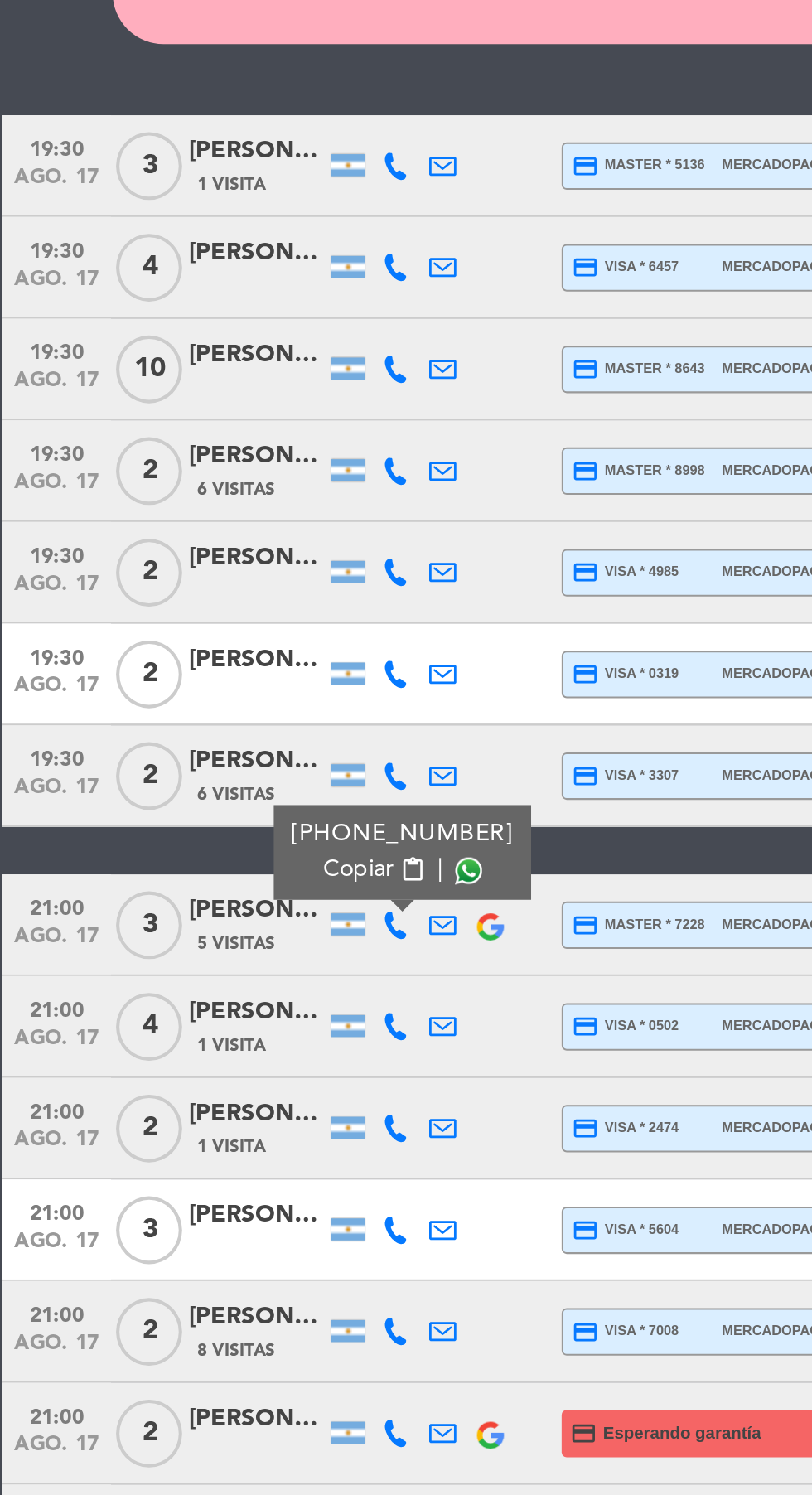
click at [231, 890] on span at bounding box center [232, 888] width 13 height 13
click at [195, 962] on icon at bounding box center [196, 964] width 13 height 13
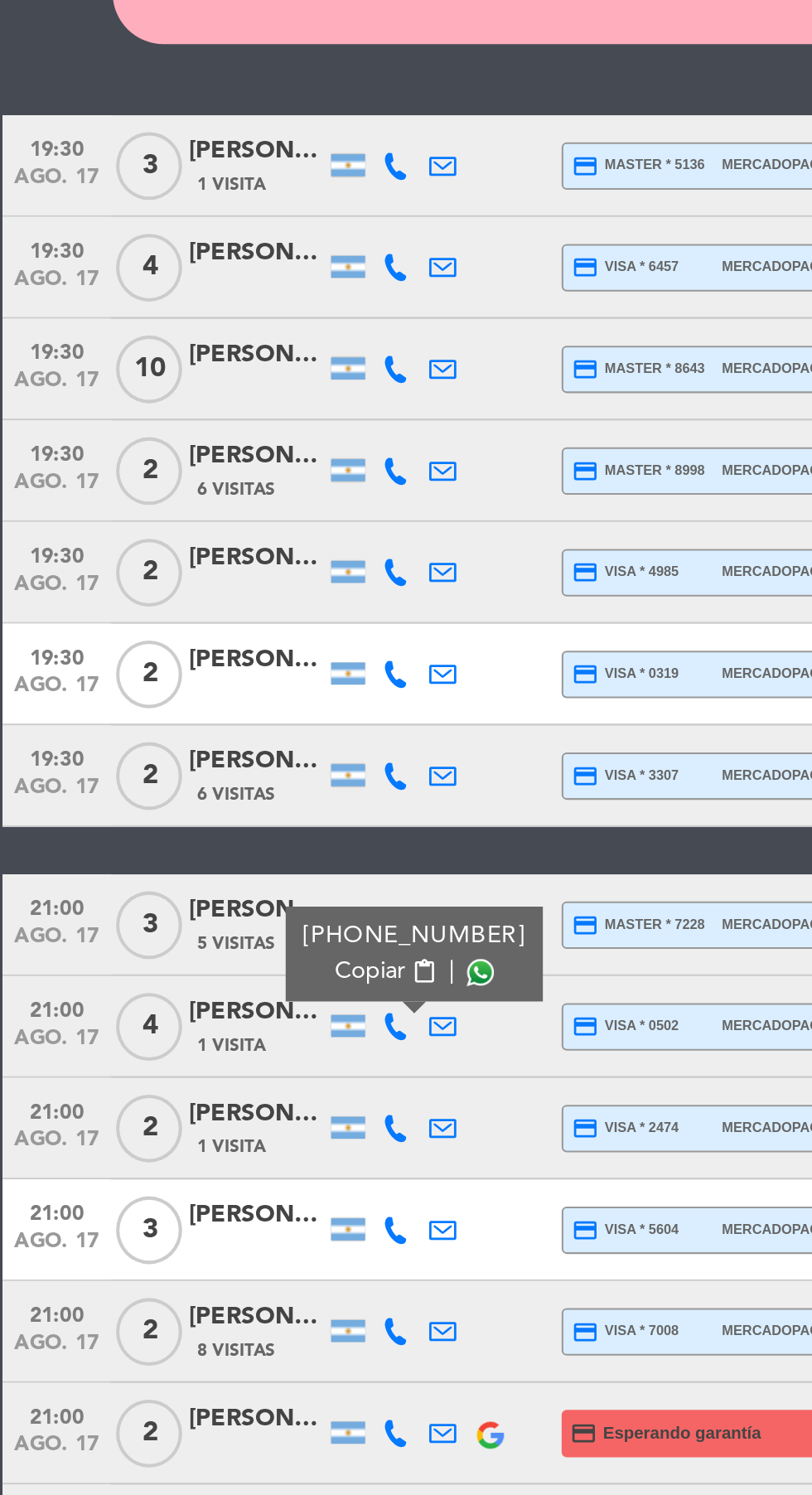
click at [231, 937] on span at bounding box center [237, 938] width 13 height 13
click at [198, 1016] on icon at bounding box center [196, 1015] width 13 height 13
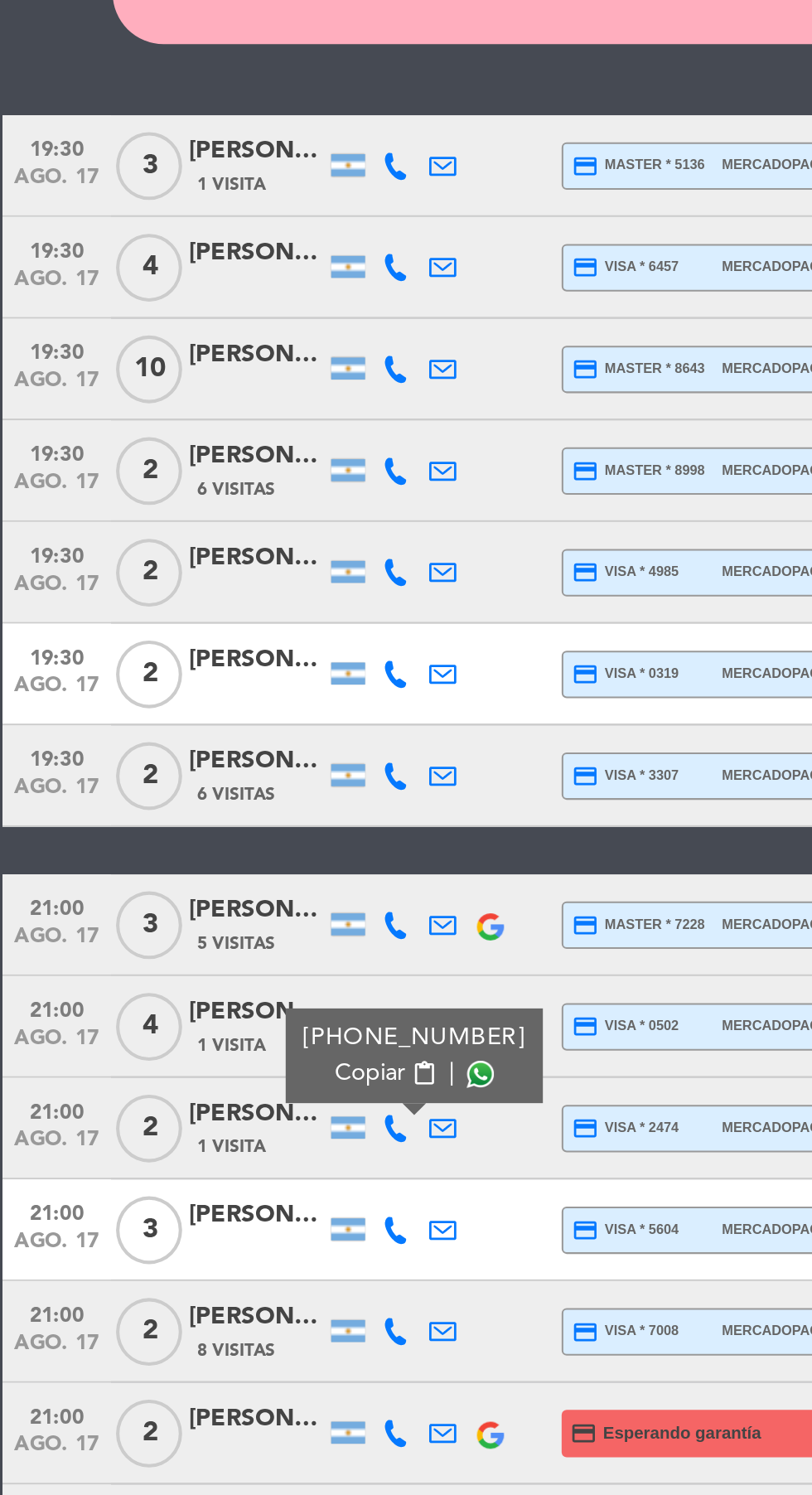
click at [232, 987] on span at bounding box center [237, 988] width 13 height 13
click at [197, 1067] on icon at bounding box center [196, 1064] width 13 height 13
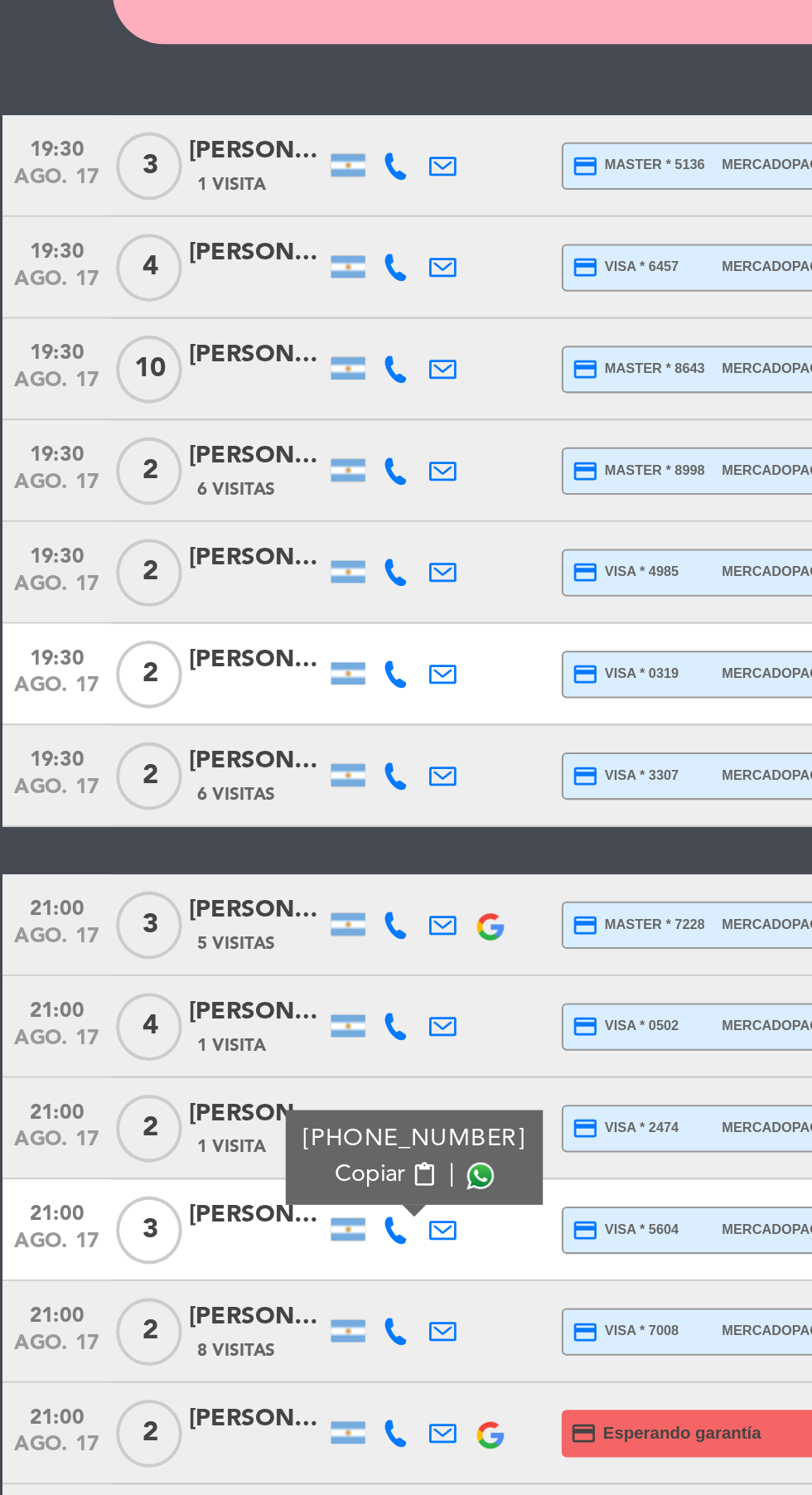
click at [233, 1042] on span at bounding box center [237, 1037] width 13 height 13
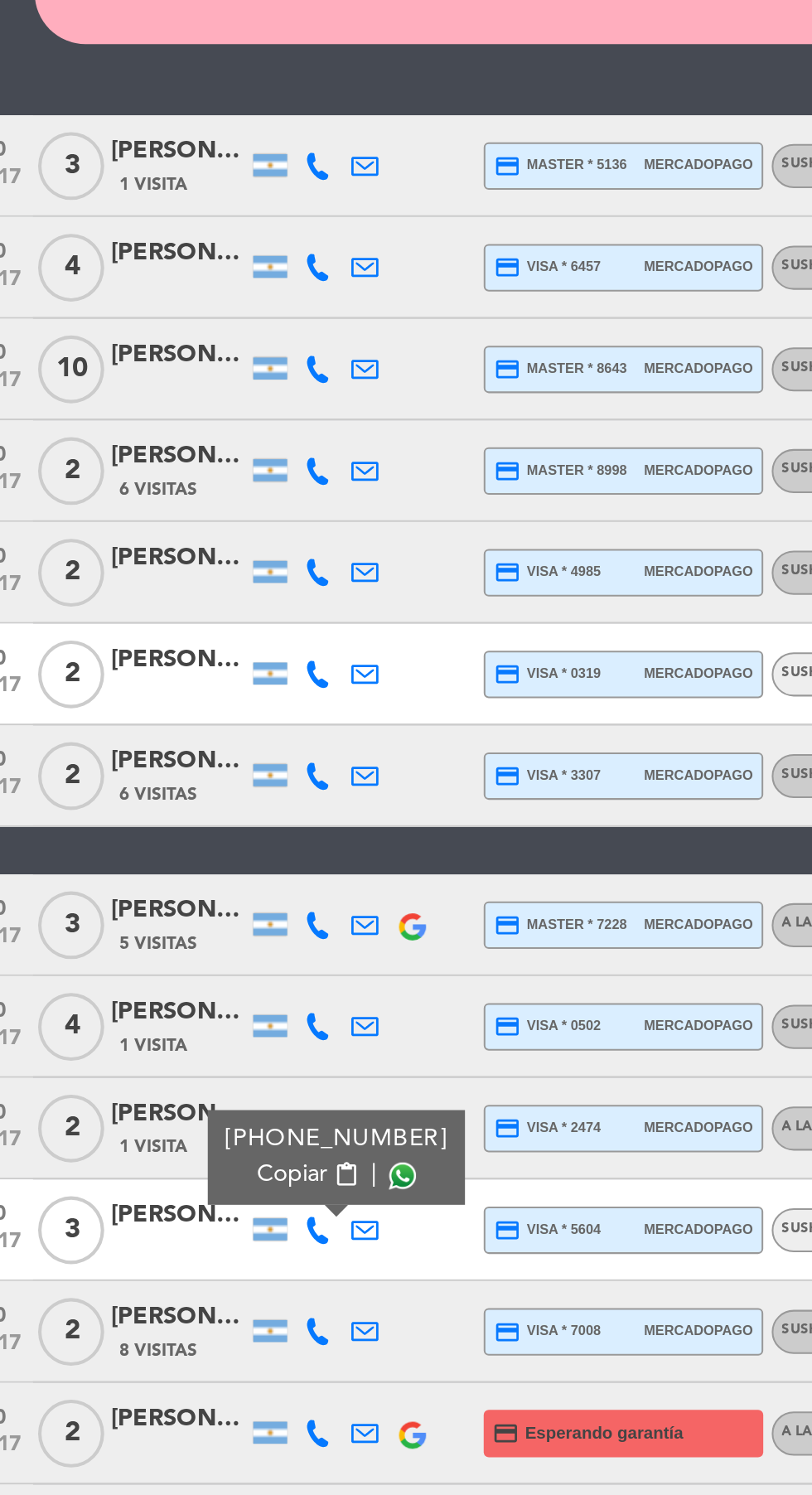
click at [231, 1036] on span at bounding box center [237, 1037] width 13 height 13
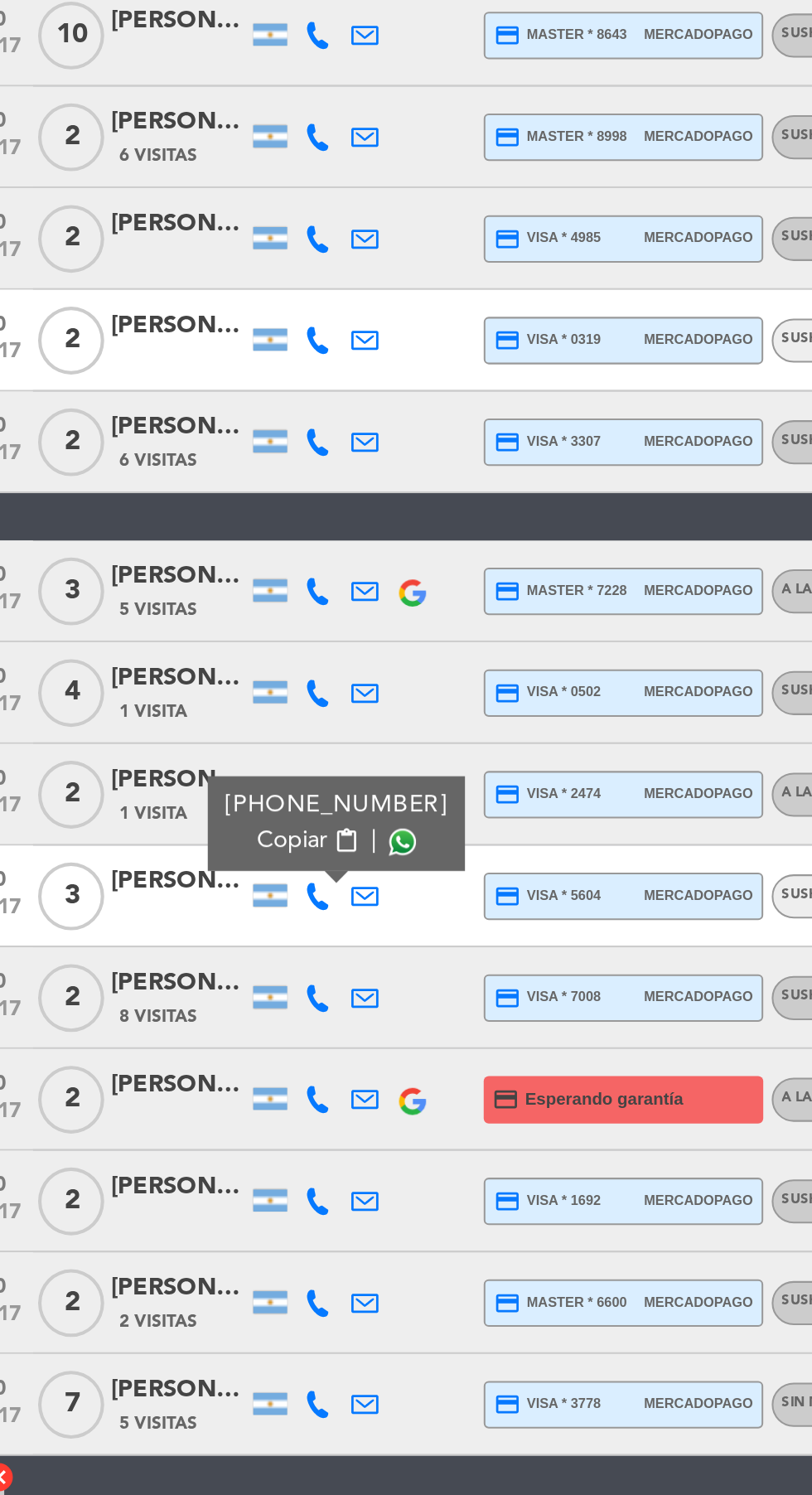
click at [193, 1115] on icon at bounding box center [196, 1114] width 13 height 13
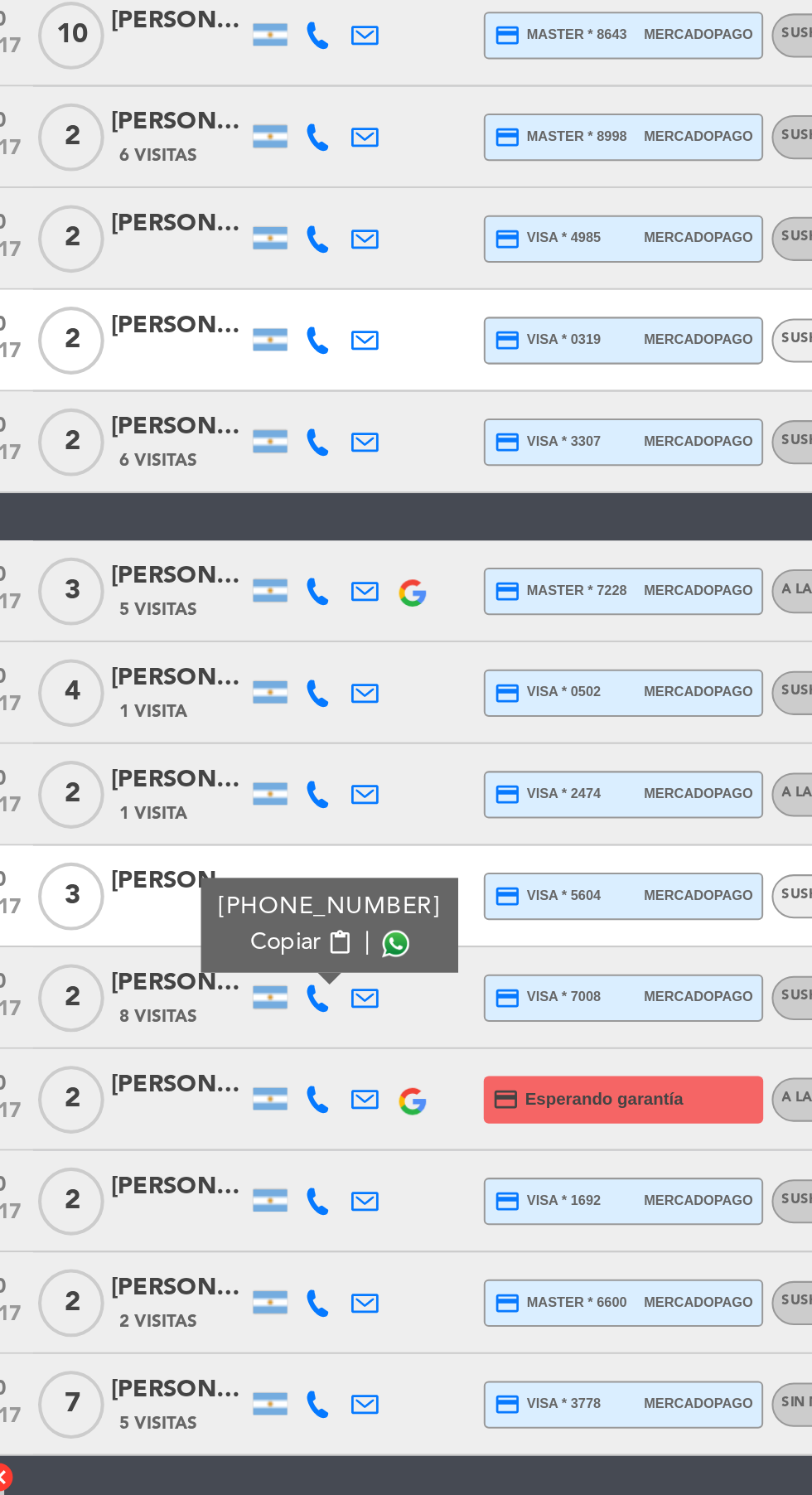
click at [229, 1087] on span at bounding box center [234, 1088] width 13 height 13
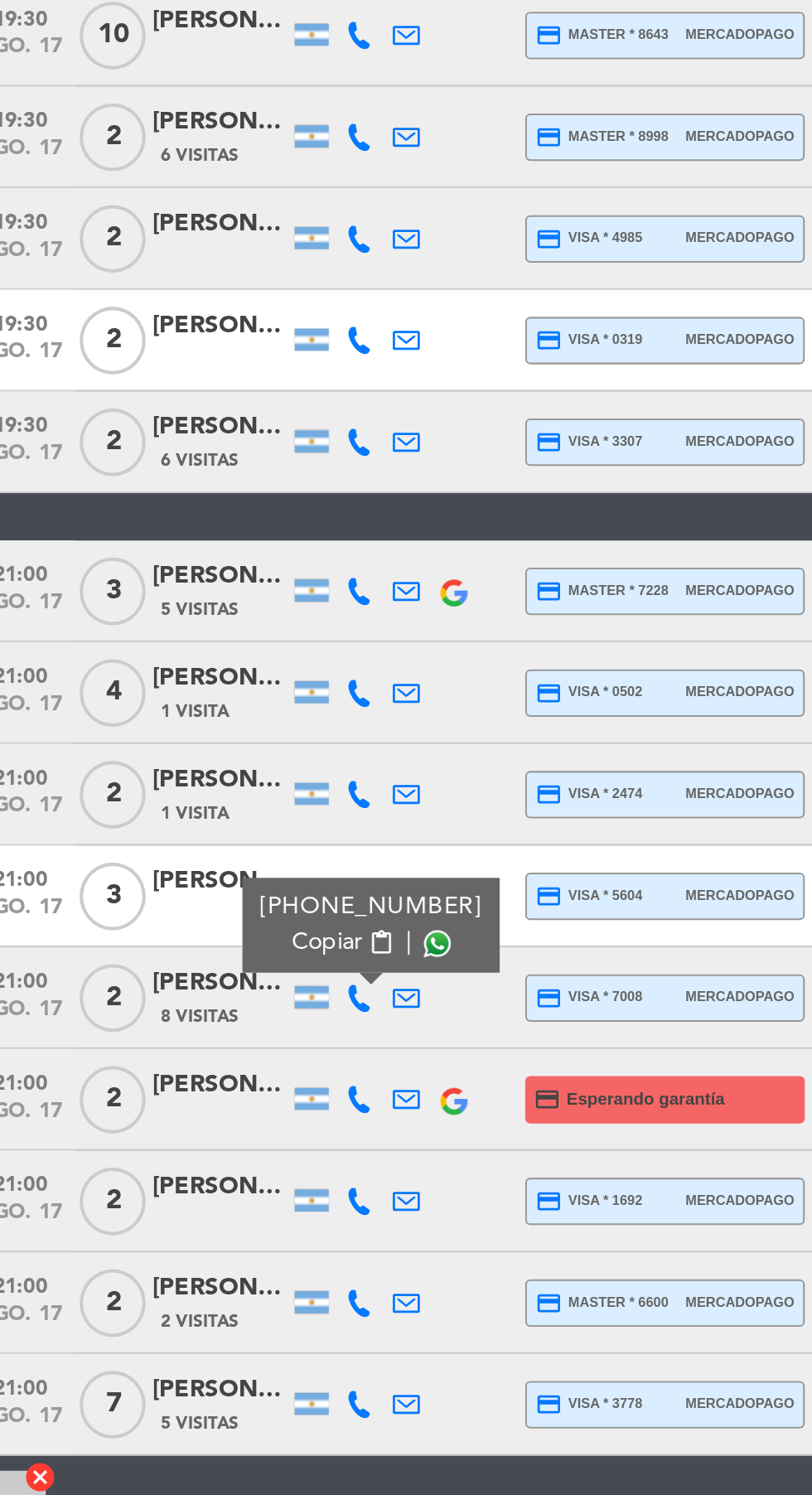
click at [201, 1166] on icon at bounding box center [196, 1163] width 13 height 13
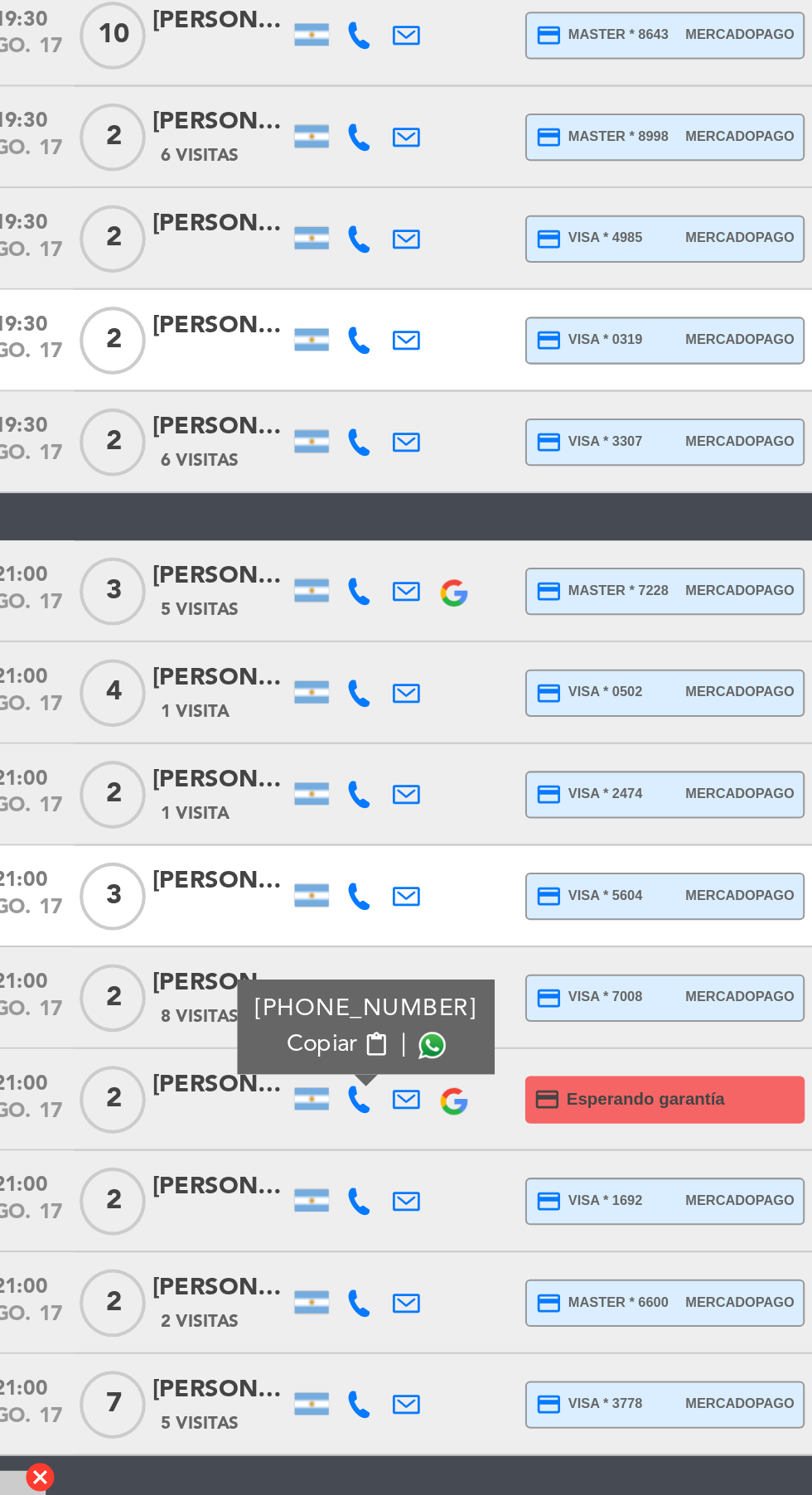
click at [230, 1136] on span at bounding box center [232, 1137] width 13 height 13
click at [196, 1207] on icon at bounding box center [196, 1213] width 13 height 13
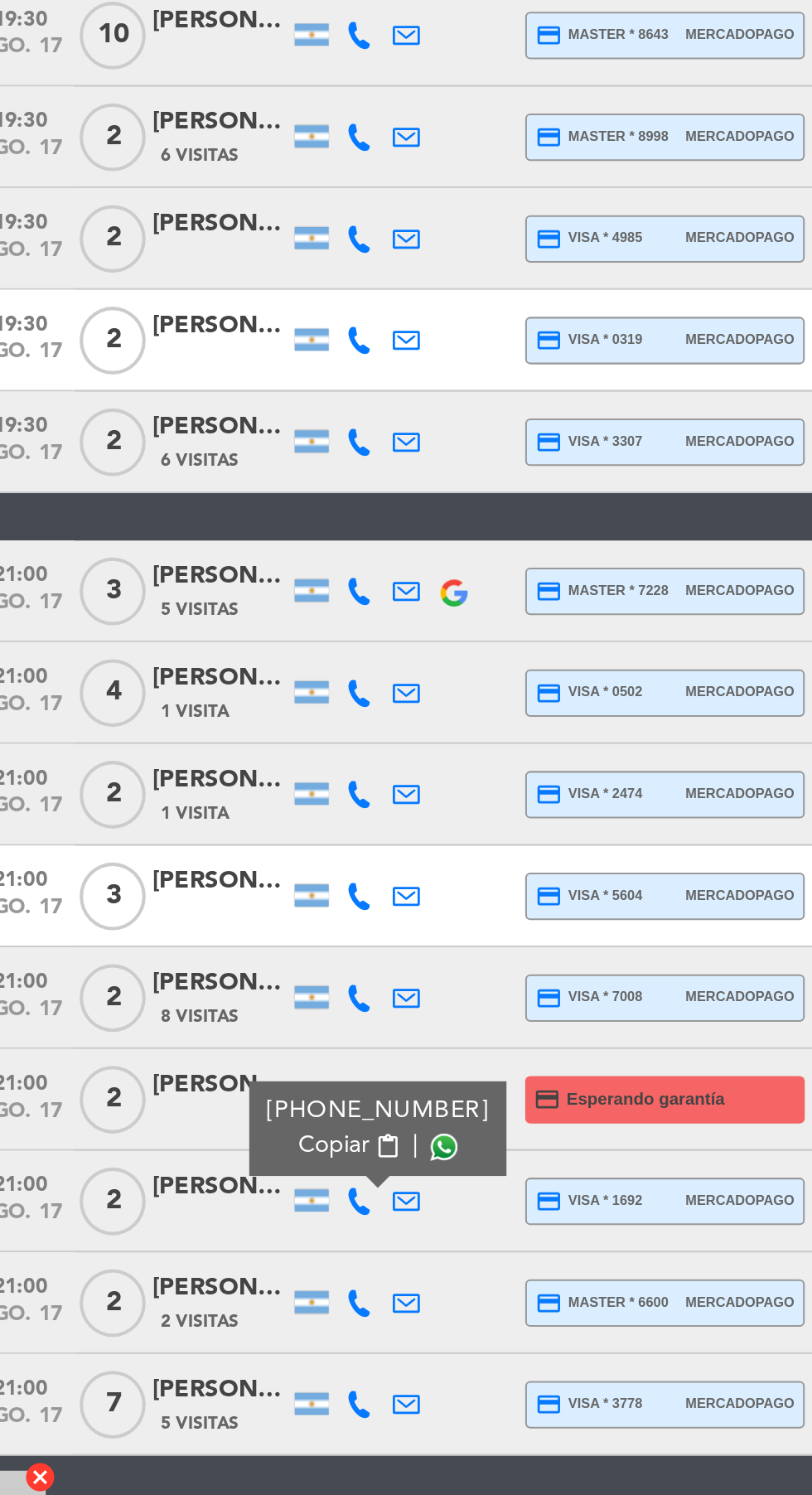
click at [231, 1186] on span at bounding box center [237, 1186] width 13 height 13
click at [195, 1260] on icon at bounding box center [196, 1263] width 13 height 13
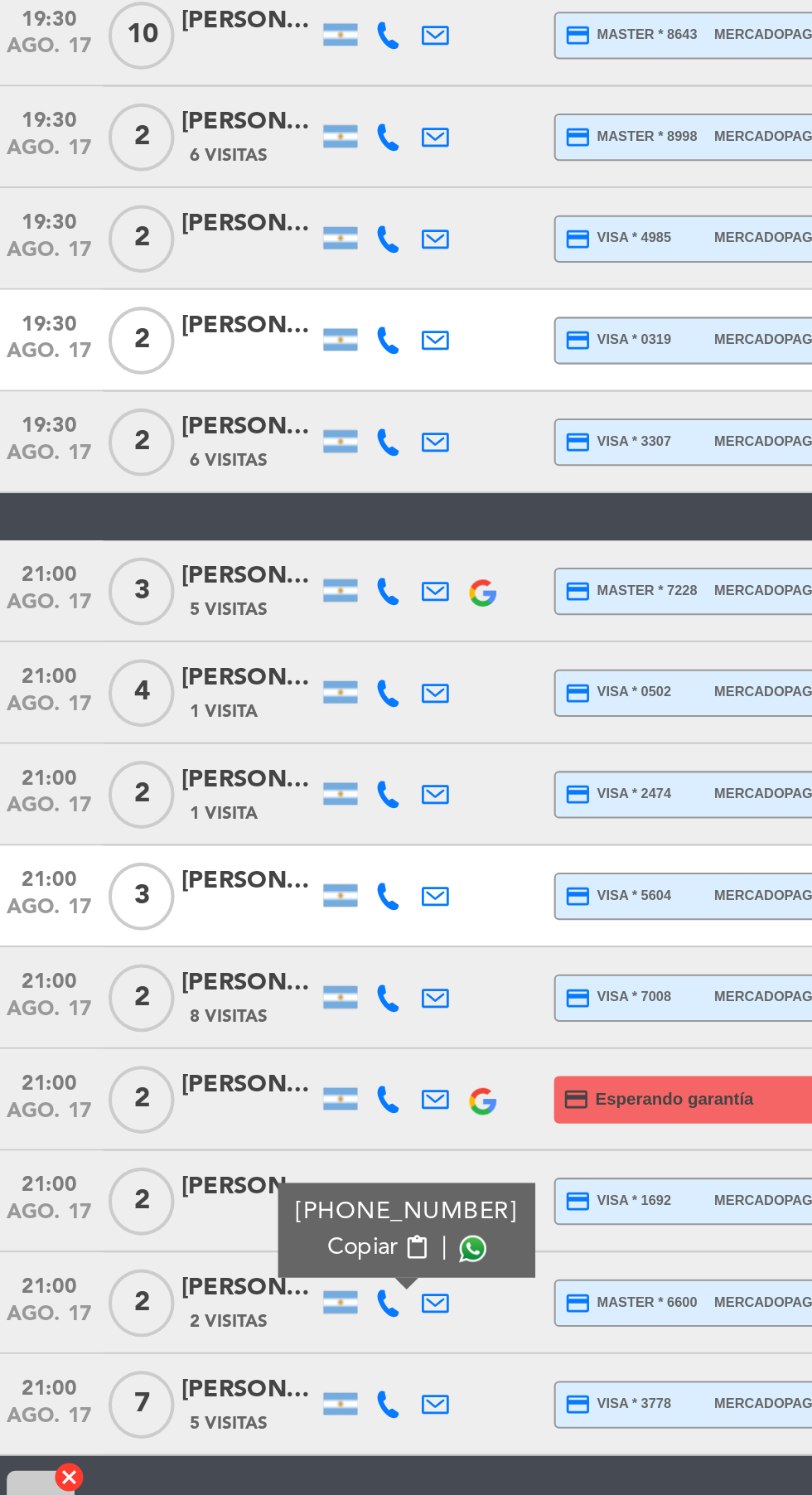
click at [231, 1236] on span at bounding box center [237, 1236] width 13 height 13
click at [193, 1314] on icon at bounding box center [196, 1312] width 13 height 13
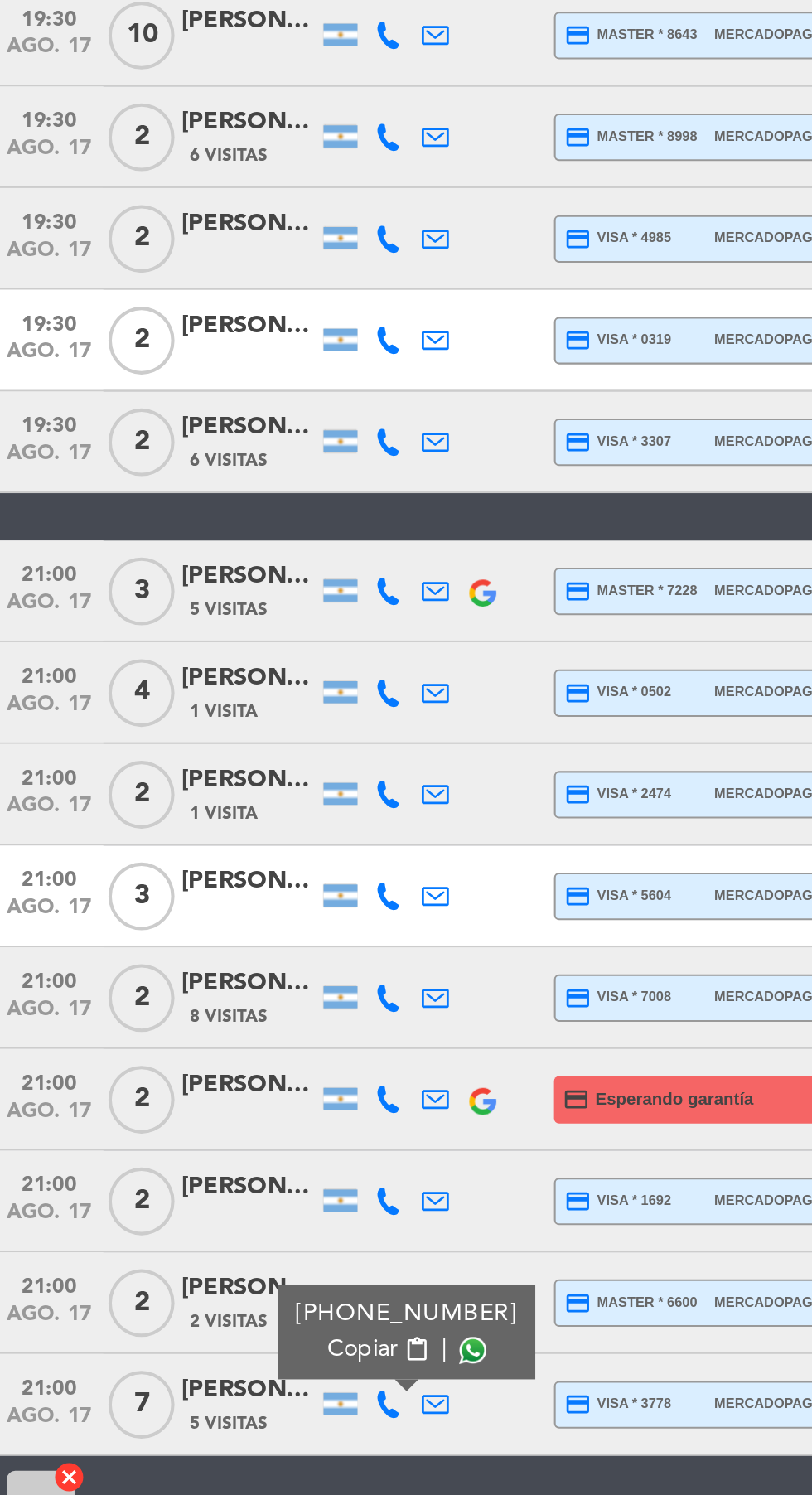
click at [231, 1290] on span at bounding box center [237, 1286] width 13 height 13
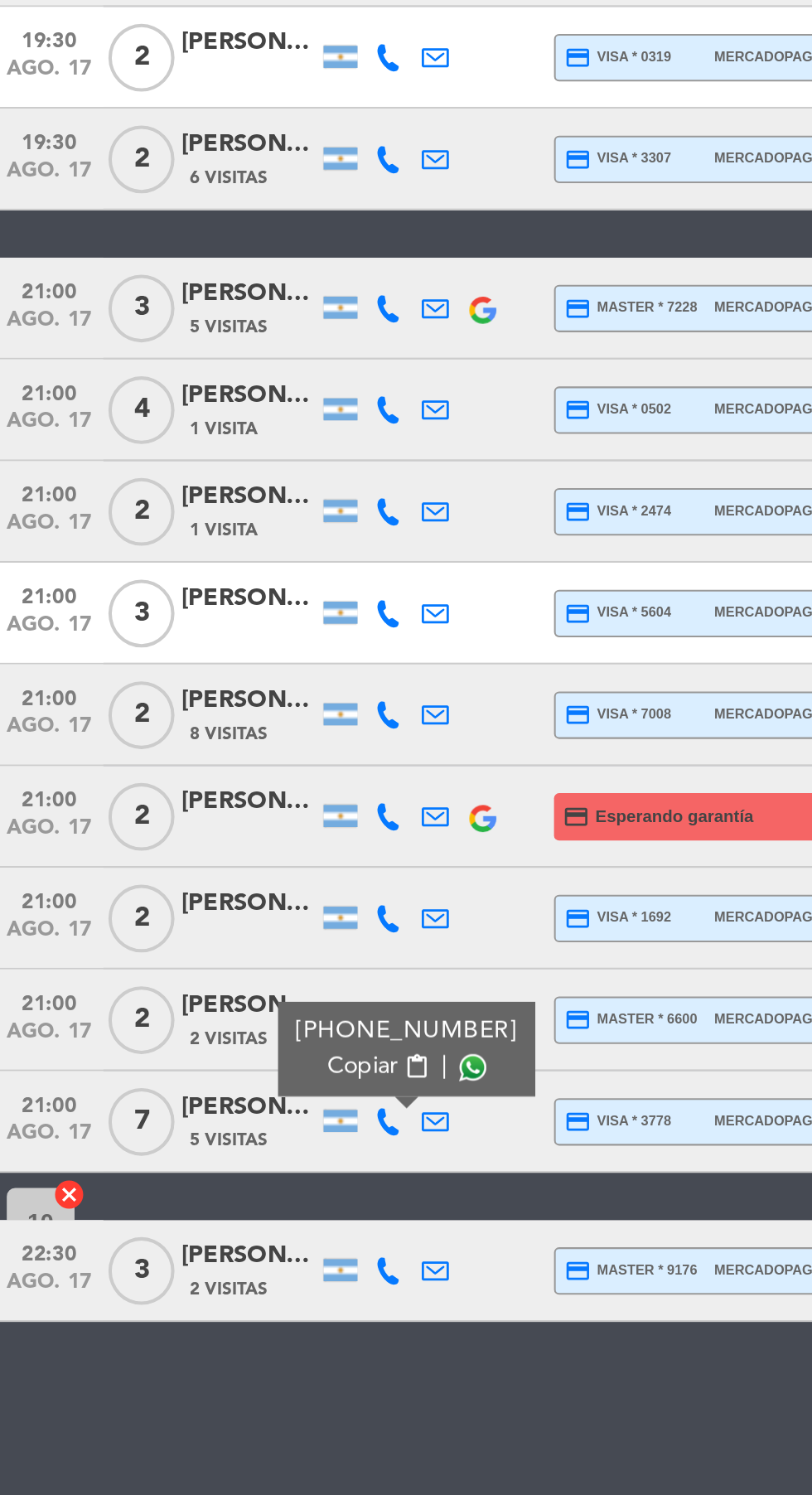
scroll to position [126, 0]
click at [200, 1379] on icon at bounding box center [196, 1385] width 13 height 13
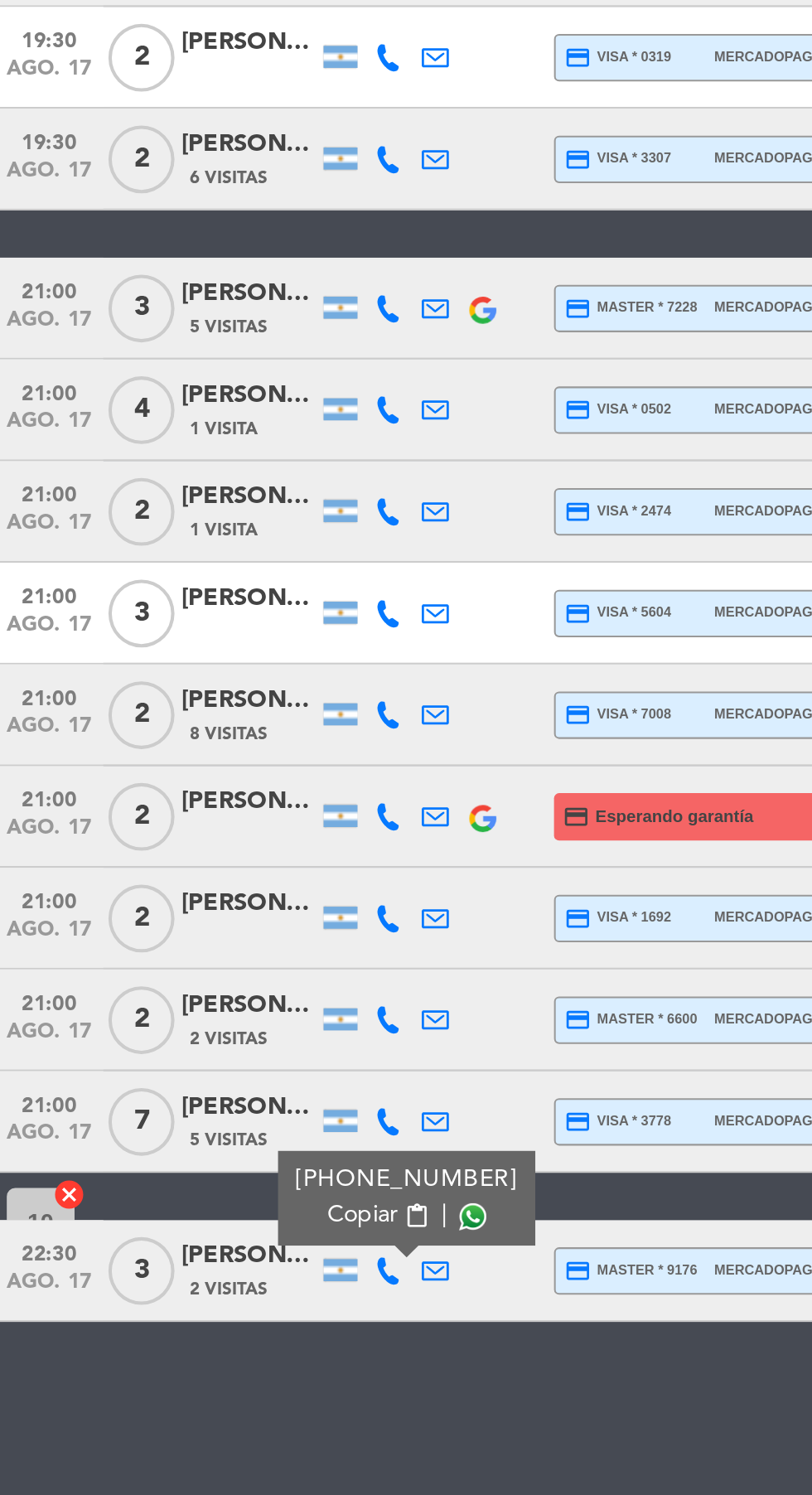
click at [235, 1353] on span at bounding box center [237, 1359] width 13 height 13
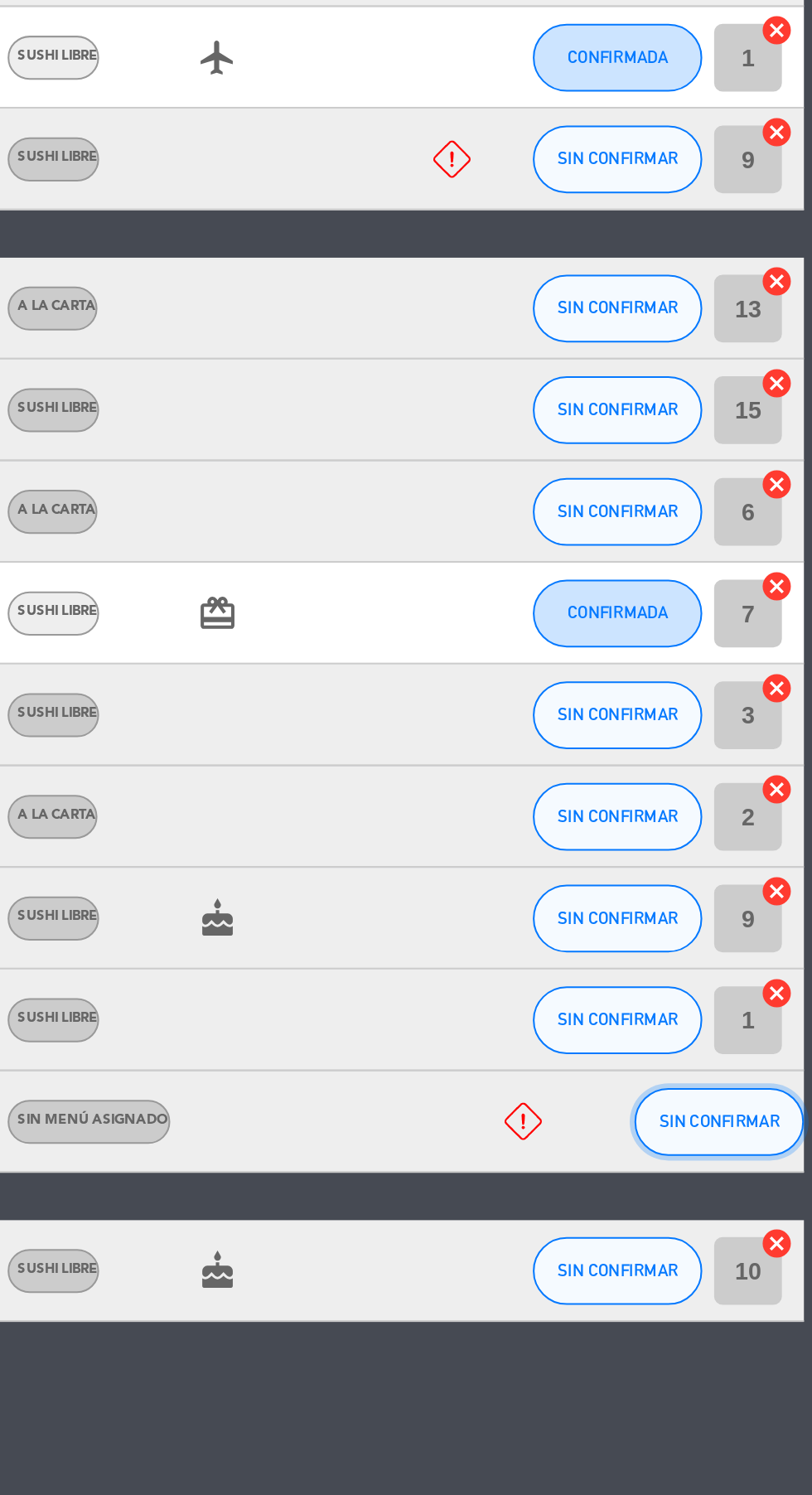
click at [772, 1308] on span "SIN CONFIRMAR" at bounding box center [766, 1312] width 58 height 9
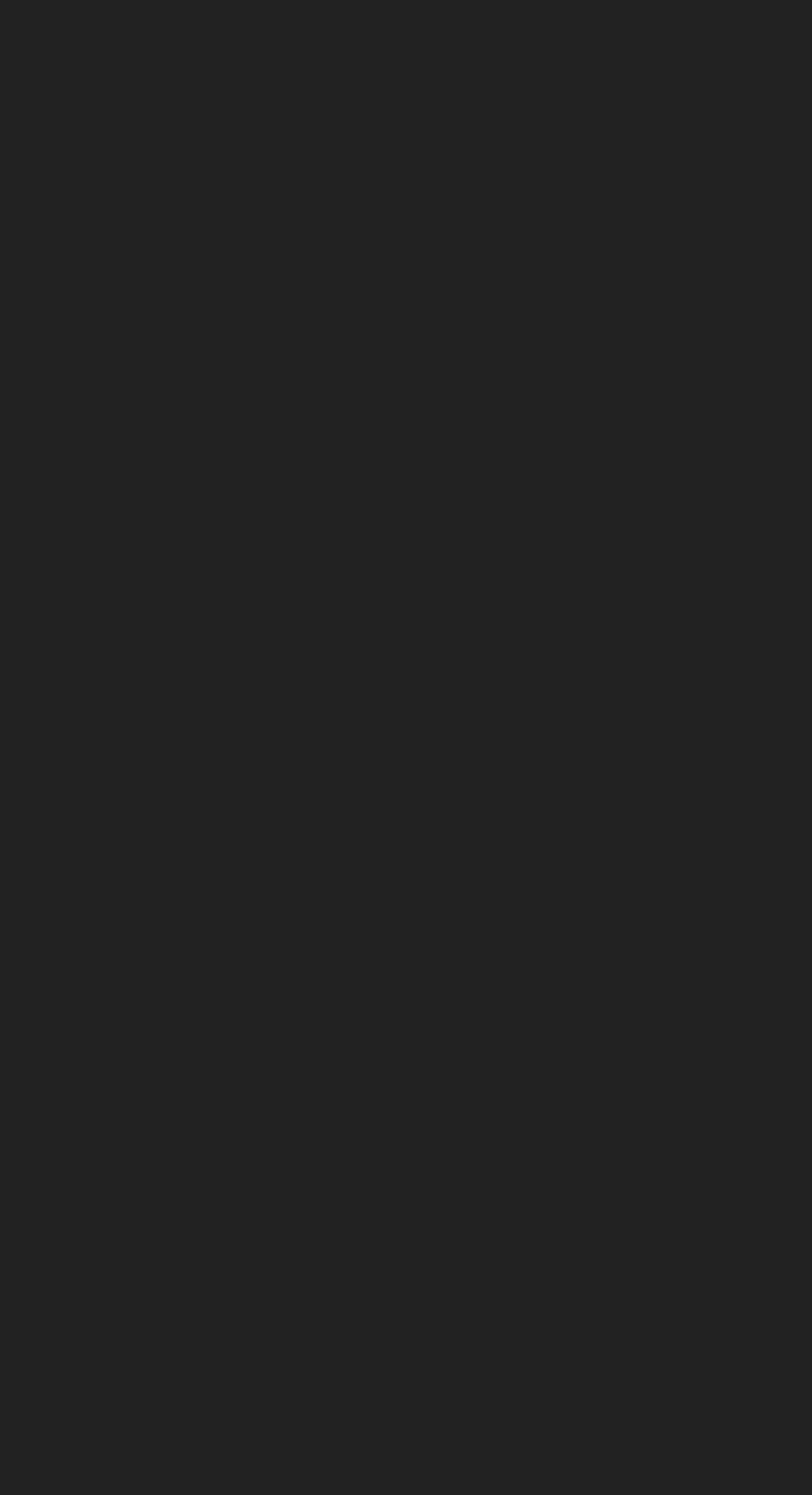
scroll to position [125, 0]
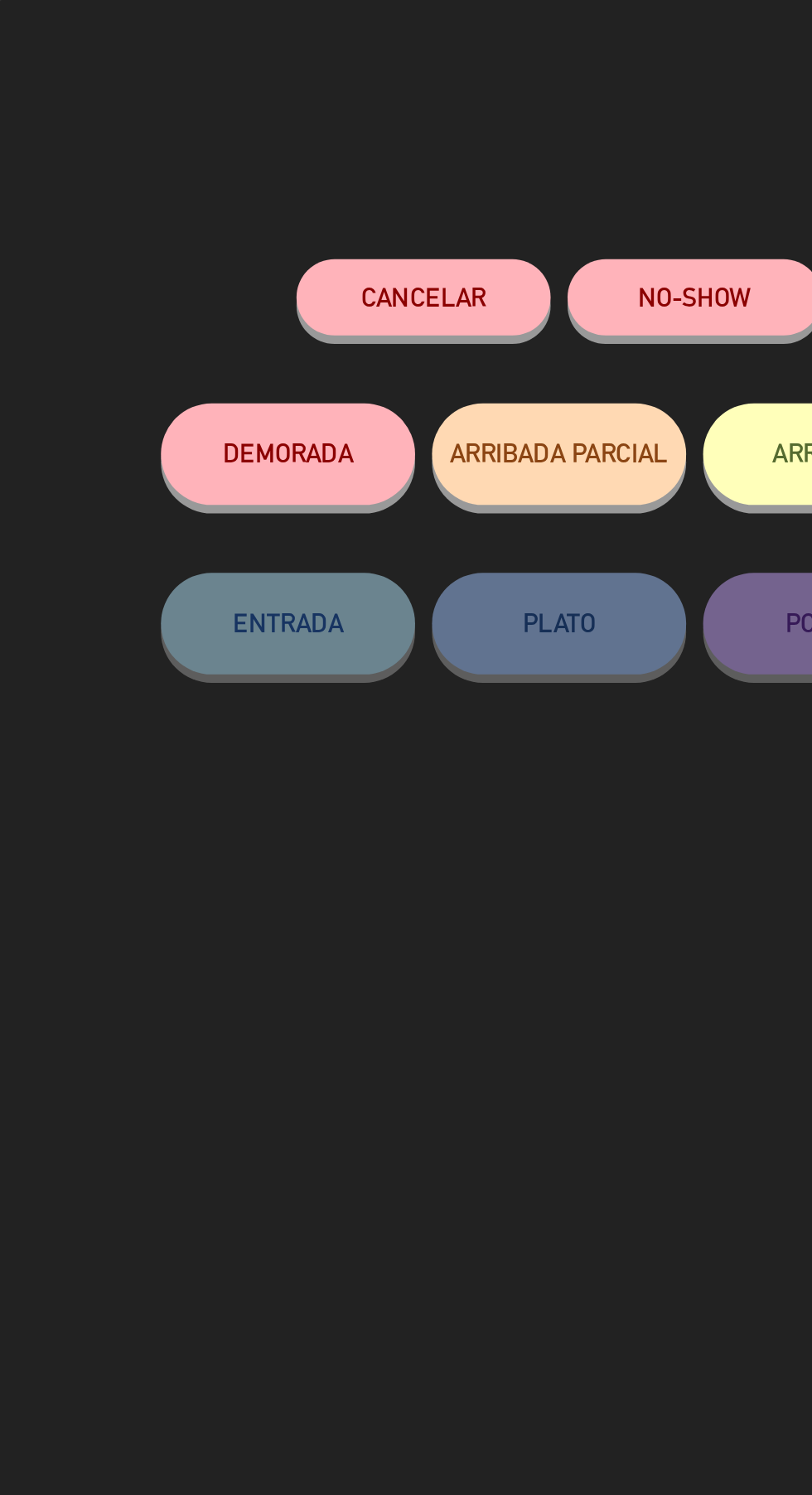
click at [205, 138] on button "Cancelar" at bounding box center [207, 145] width 124 height 37
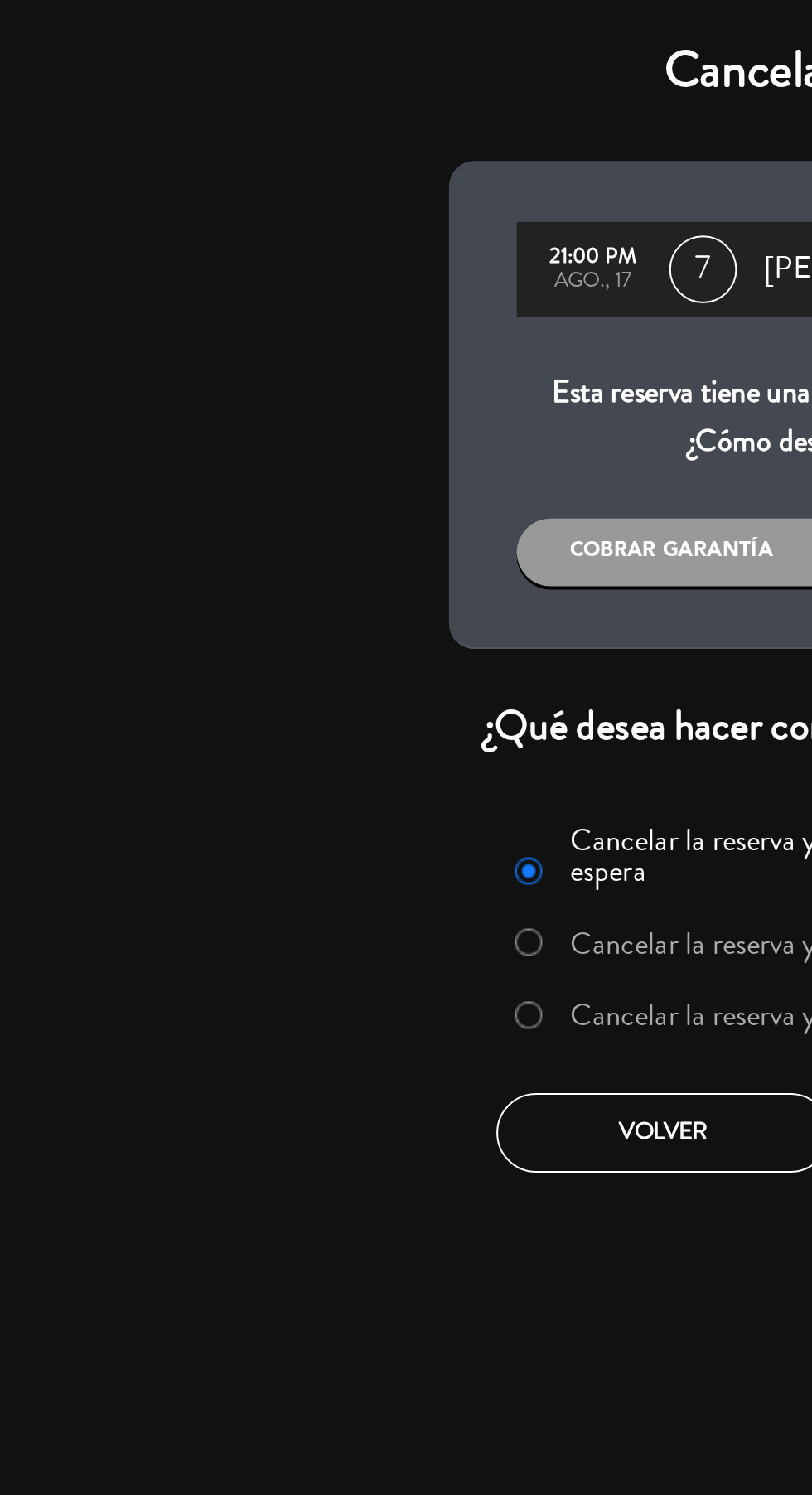
click at [350, 491] on label "Cancelar la reserva y liberar la mesa" at bounding box center [383, 497] width 207 height 15
click at [352, 501] on label "Cancelar la reserva y liberar la mesa" at bounding box center [383, 497] width 207 height 15
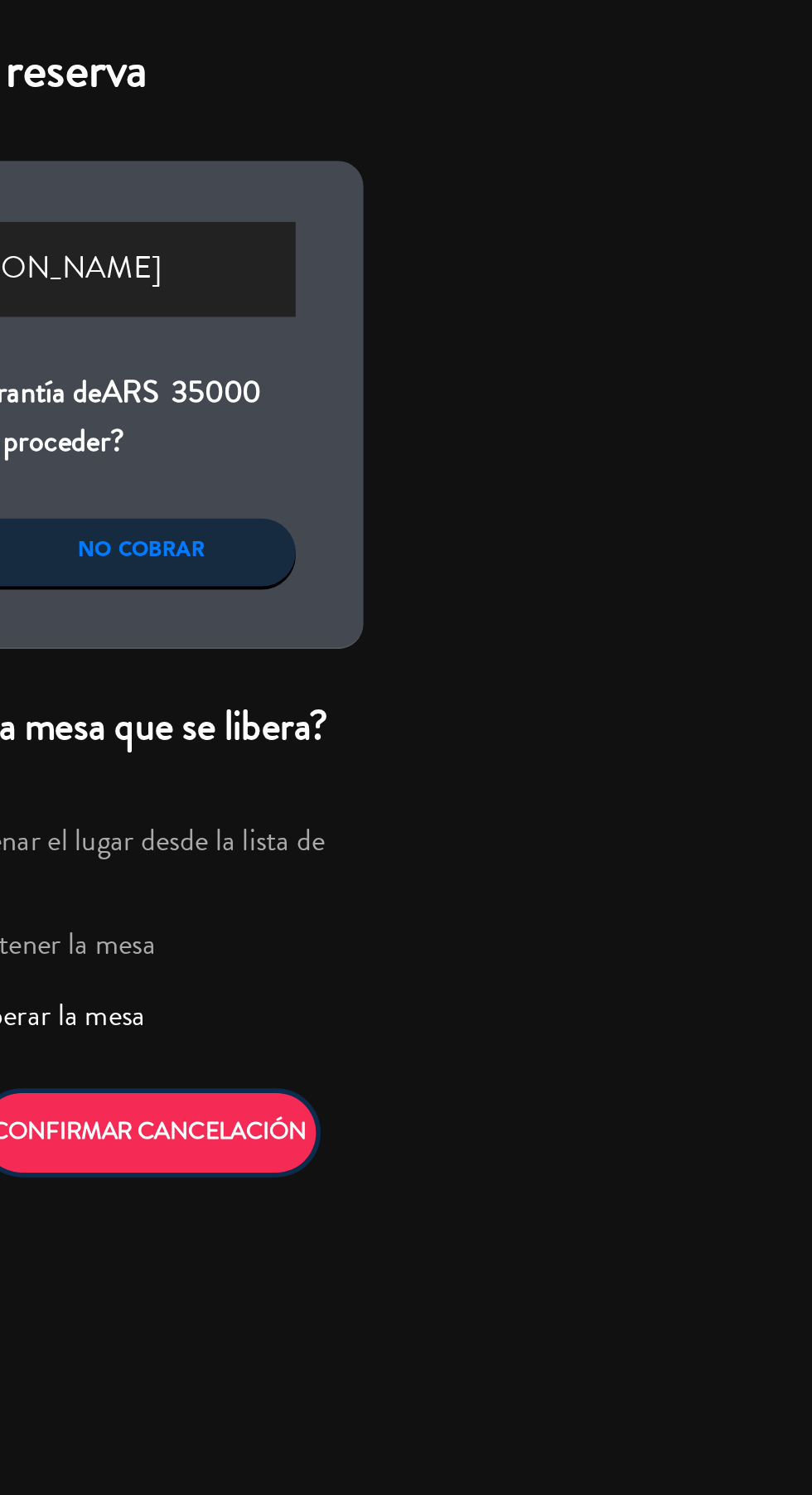
click at [545, 554] on button "CONFIRMAR CANCELACIÓN" at bounding box center [488, 553] width 164 height 39
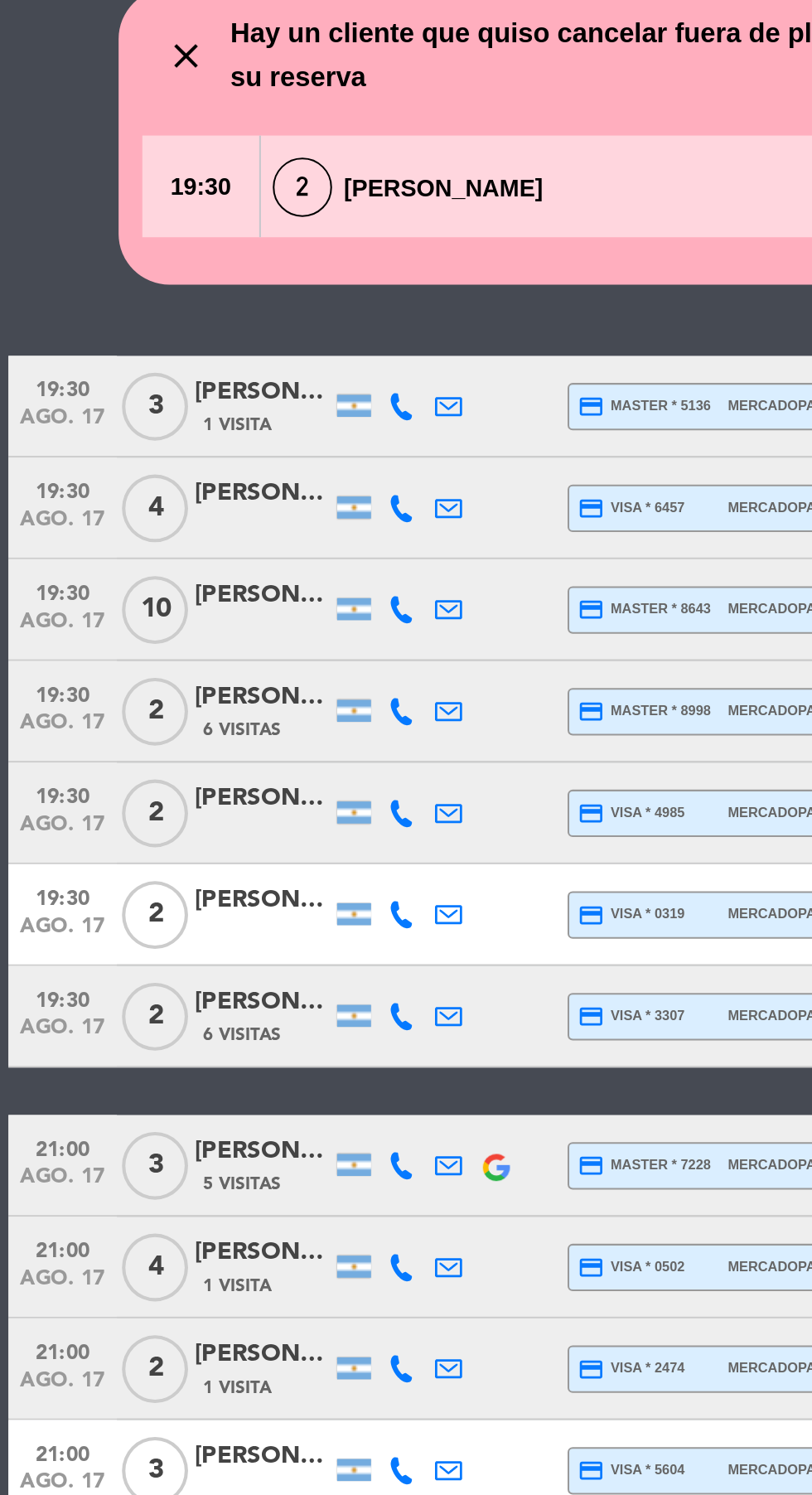
scroll to position [0, 0]
